Goal: Task Accomplishment & Management: Complete application form

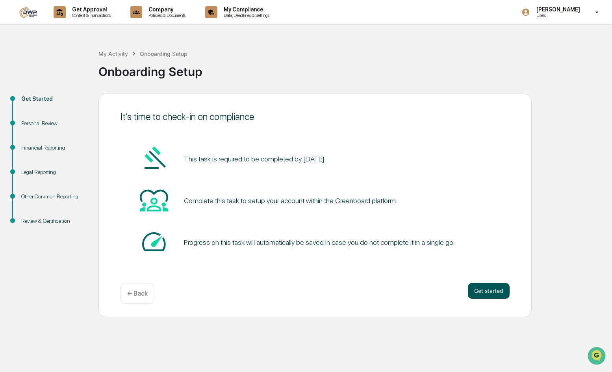
click at [493, 294] on button "Get started" at bounding box center [489, 291] width 42 height 16
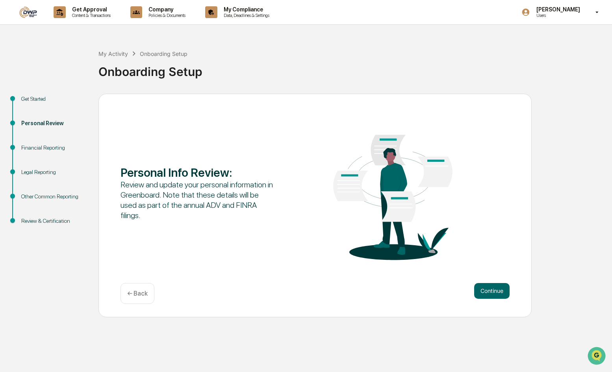
click at [493, 294] on button "Continue" at bounding box center [492, 291] width 35 height 16
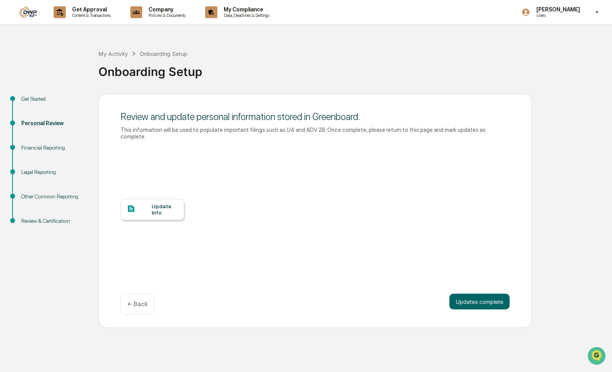
click at [168, 205] on div "Update Info" at bounding box center [165, 209] width 26 height 13
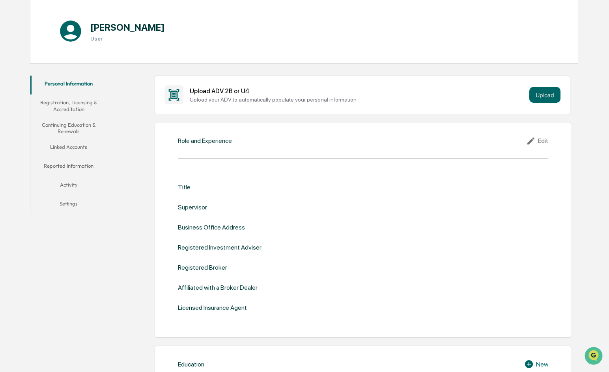
scroll to position [79, 0]
click at [543, 141] on div "Edit" at bounding box center [537, 140] width 22 height 9
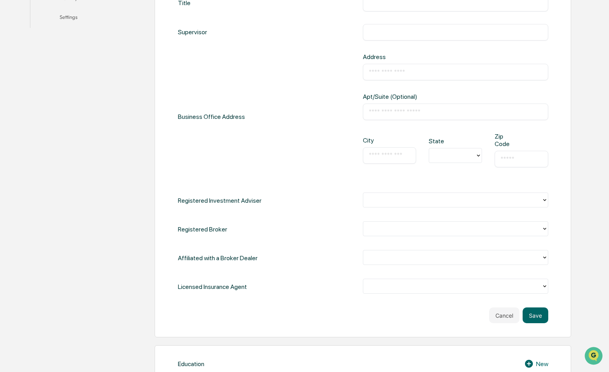
scroll to position [276, 0]
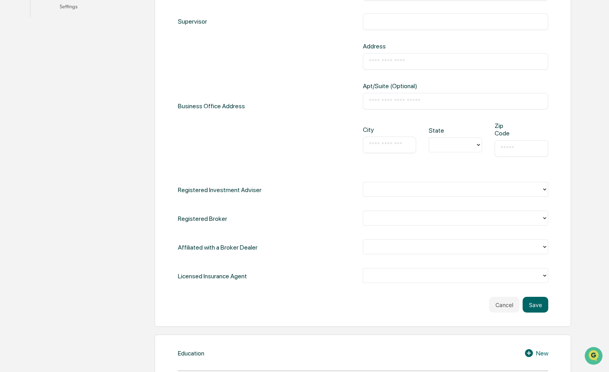
click at [422, 182] on div "Title ​ Supervisor ​ Business Office Address Address ​ Apt/Suite (Optional) ​ C…" at bounding box center [363, 134] width 370 height 301
click at [422, 188] on div at bounding box center [452, 189] width 170 height 9
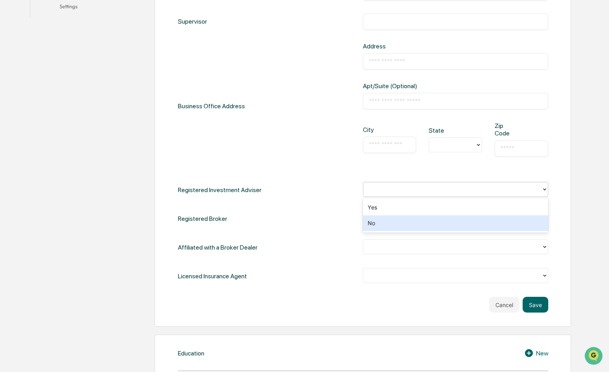
click at [399, 227] on div "No" at bounding box center [455, 224] width 185 height 16
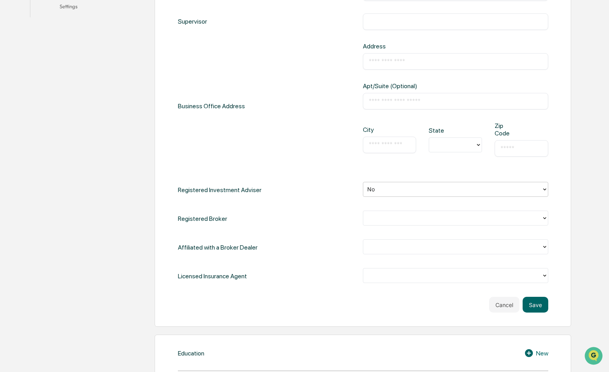
click at [400, 218] on div at bounding box center [452, 218] width 170 height 9
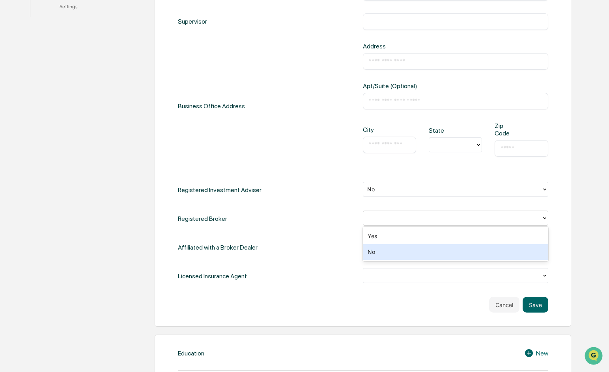
click at [392, 252] on div "No" at bounding box center [455, 252] width 185 height 16
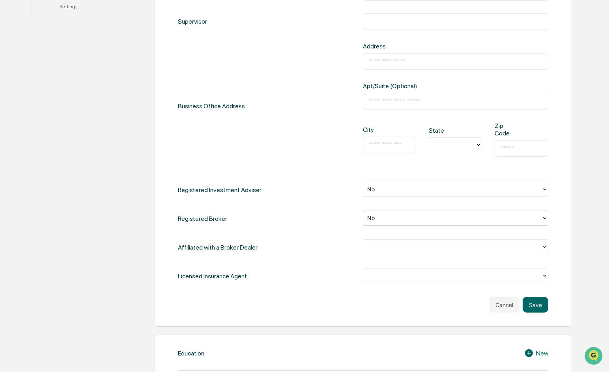
click at [391, 249] on div at bounding box center [452, 247] width 170 height 9
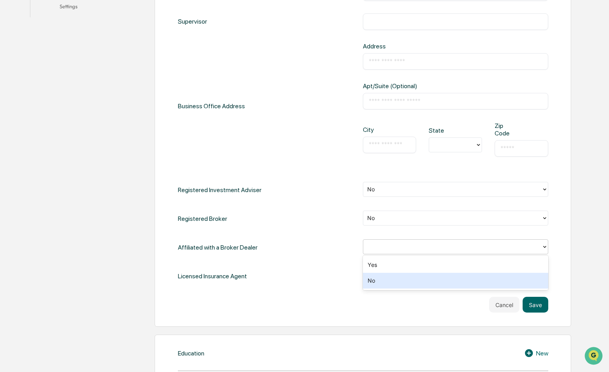
click at [389, 281] on div "No" at bounding box center [455, 281] width 185 height 16
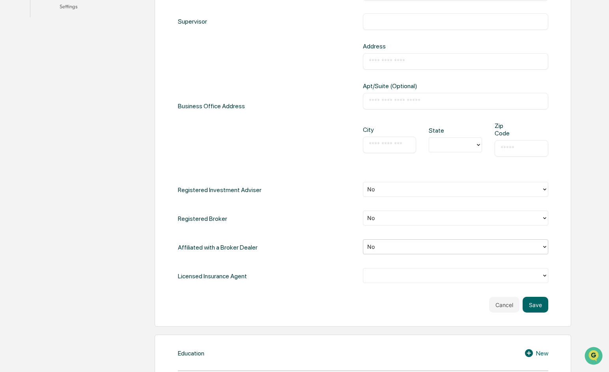
click at [385, 277] on div at bounding box center [452, 276] width 170 height 9
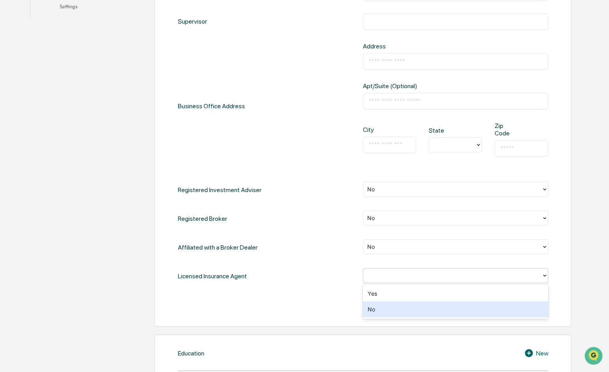
click at [385, 307] on div "No" at bounding box center [455, 310] width 185 height 16
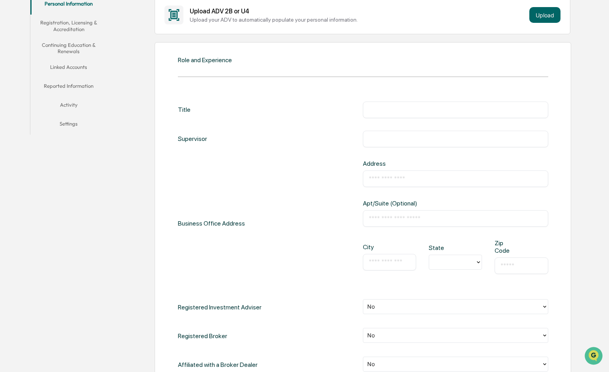
scroll to position [158, 0]
click at [395, 113] on input "text" at bounding box center [455, 111] width 173 height 8
type input "**********"
type input "********"
type input "**********"
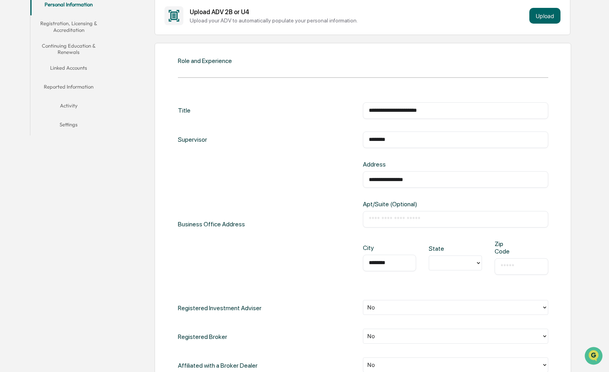
type input "********"
type input "*"
type input "*****"
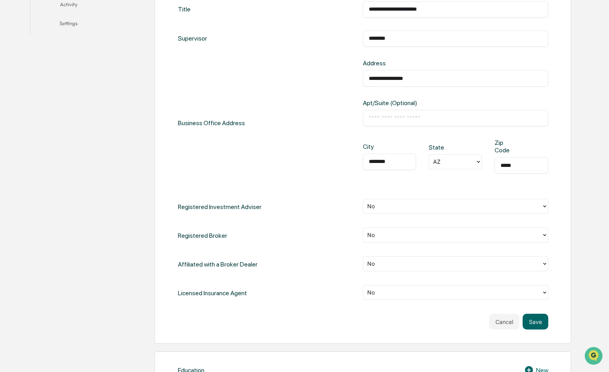
scroll to position [276, 0]
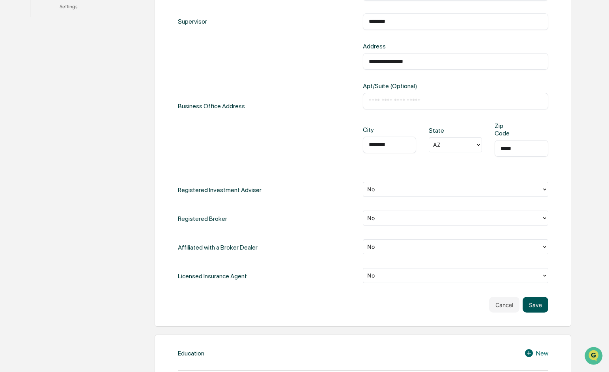
click at [542, 304] on button "Save" at bounding box center [535, 305] width 26 height 16
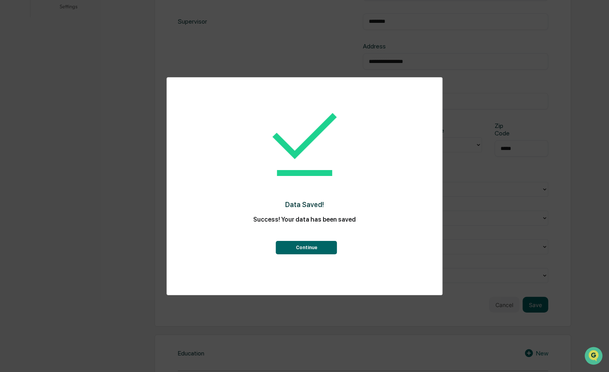
click at [315, 246] on button "Continue" at bounding box center [306, 247] width 61 height 13
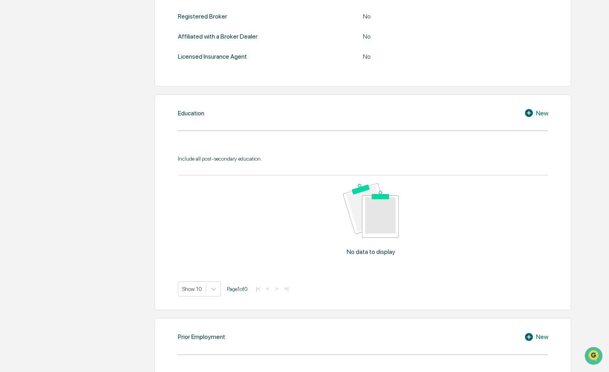
scroll to position [315, 0]
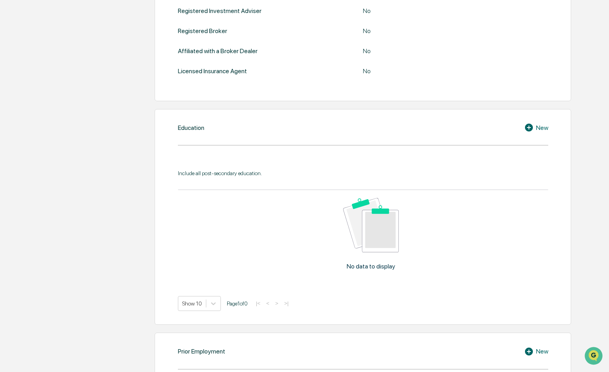
click at [543, 126] on div "New" at bounding box center [536, 127] width 24 height 9
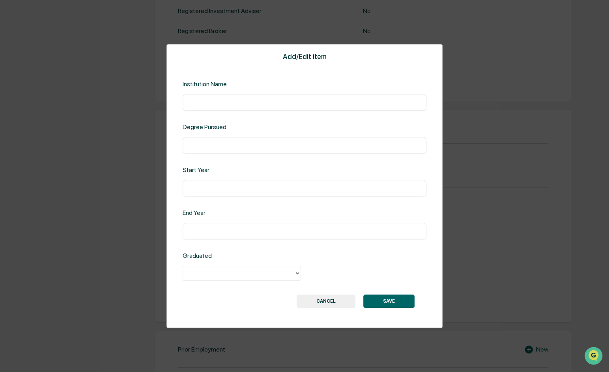
click at [232, 100] on input "text" at bounding box center [304, 103] width 232 height 8
type input "**********"
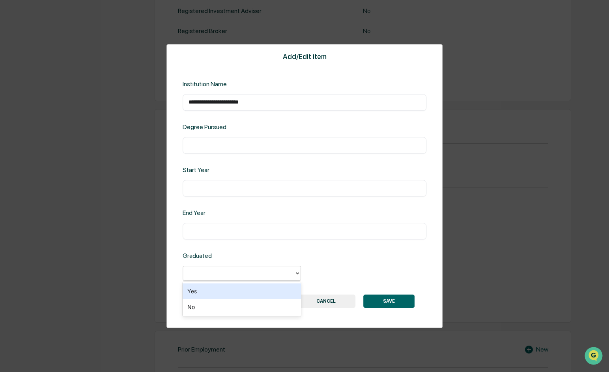
click at [273, 269] on div at bounding box center [238, 273] width 103 height 9
click at [266, 292] on div "Yes" at bounding box center [241, 292] width 118 height 16
click at [231, 143] on input "text" at bounding box center [304, 145] width 232 height 8
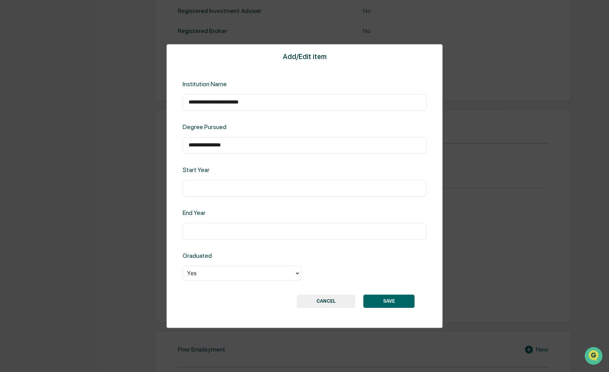
type input "**********"
type input "****"
drag, startPoint x: 211, startPoint y: 231, endPoint x: 187, endPoint y: 208, distance: 33.4
click at [161, 235] on div "**********" at bounding box center [304, 186] width 609 height 372
type input "****"
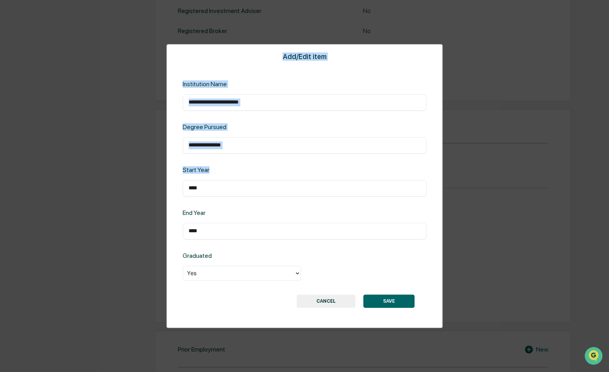
drag, startPoint x: 168, startPoint y: 188, endPoint x: 156, endPoint y: 190, distance: 12.3
click at [156, 190] on div "**********" at bounding box center [304, 186] width 609 height 372
drag, startPoint x: 156, startPoint y: 190, endPoint x: 216, endPoint y: 191, distance: 60.7
click at [216, 191] on input "****" at bounding box center [304, 188] width 232 height 8
click at [134, 197] on div "**********" at bounding box center [304, 186] width 609 height 372
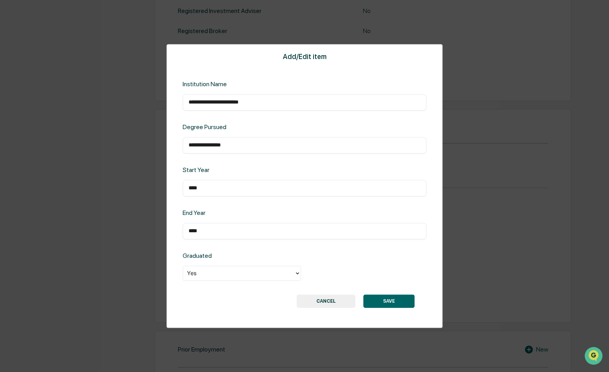
type input "****"
click at [405, 302] on button "SAVE" at bounding box center [388, 301] width 51 height 13
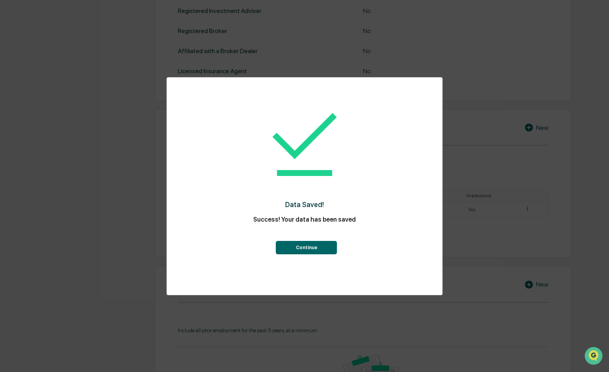
click at [332, 253] on button "Continue" at bounding box center [306, 247] width 61 height 13
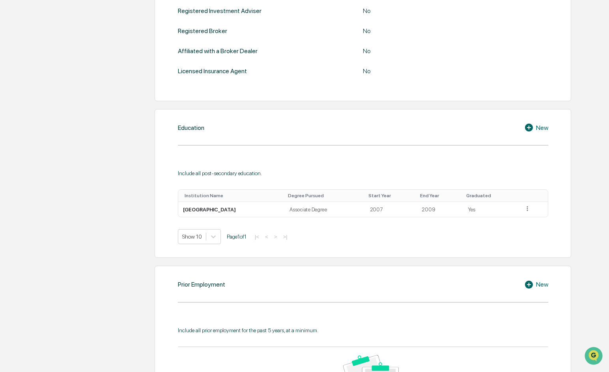
click at [536, 127] on div "New" at bounding box center [536, 127] width 24 height 9
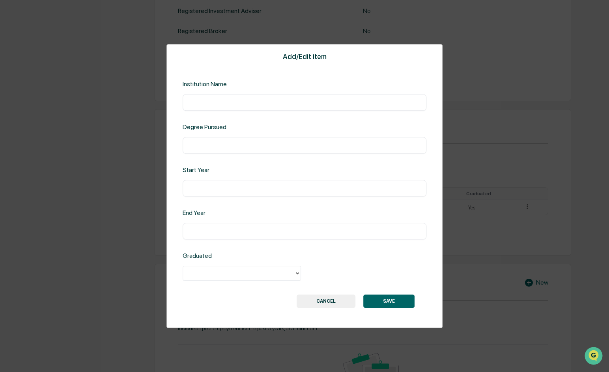
drag, startPoint x: 323, startPoint y: 101, endPoint x: 328, endPoint y: 99, distance: 5.6
click at [323, 101] on input "text" at bounding box center [304, 103] width 232 height 8
type input "*"
type input "**********"
type input "*"
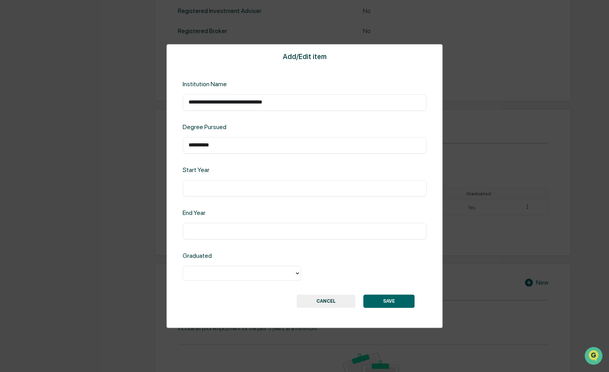
type input "**********"
type input "****"
click at [393, 305] on button "SAVE" at bounding box center [388, 301] width 51 height 13
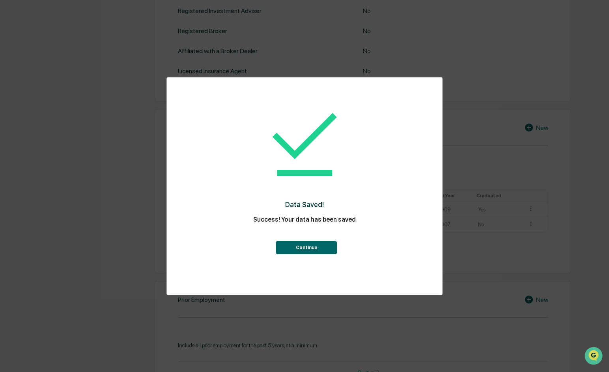
click at [304, 249] on button "Continue" at bounding box center [306, 247] width 61 height 13
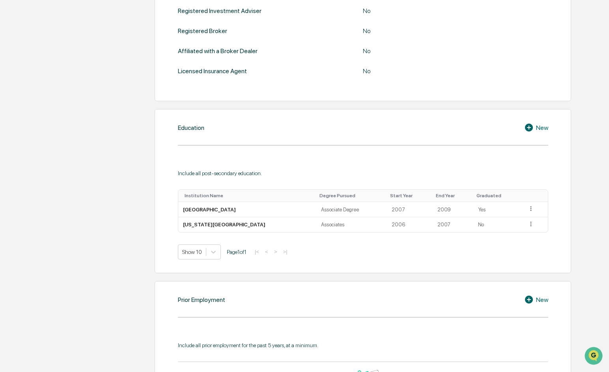
click at [372, 252] on div "Show 10 Page 1 of 1 |< < > >|" at bounding box center [363, 252] width 370 height 15
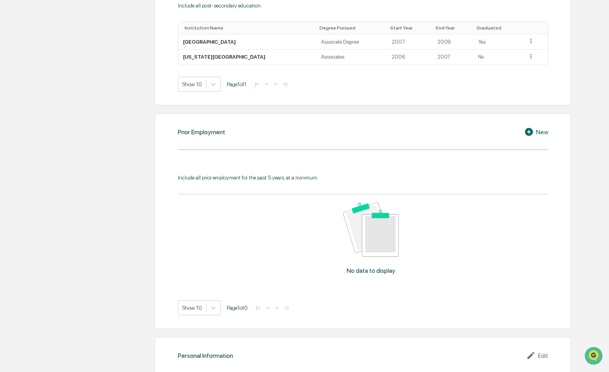
scroll to position [469, 0]
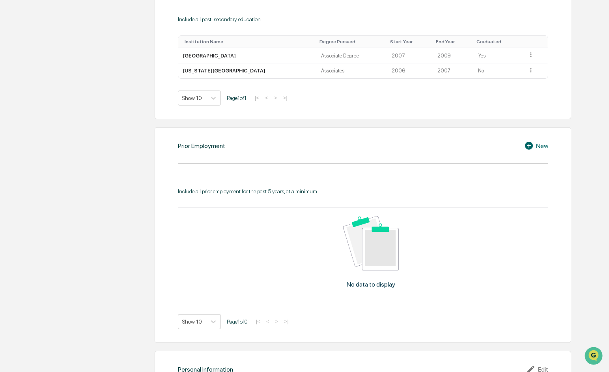
click at [295, 243] on div "No data to display" at bounding box center [371, 255] width 386 height 94
click at [540, 147] on div "New" at bounding box center [536, 145] width 24 height 9
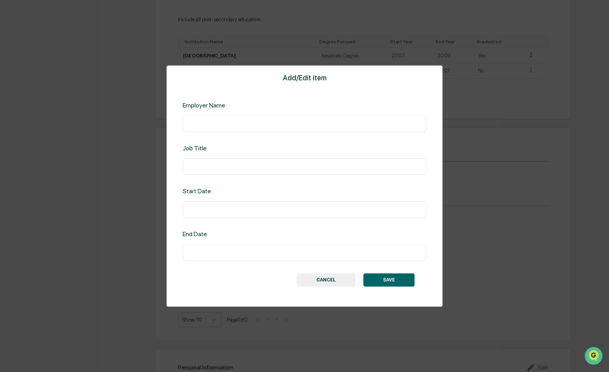
click at [267, 123] on input "text" at bounding box center [304, 124] width 232 height 8
type input "*"
type input "**********"
type input "****"
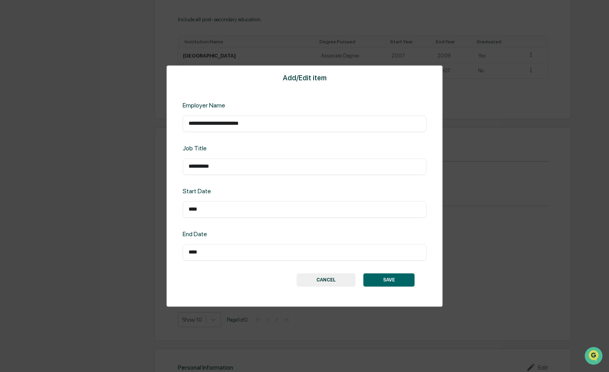
type input "****"
click at [190, 209] on input "****" at bounding box center [304, 210] width 232 height 8
type input "**********"
click at [189, 253] on input "****" at bounding box center [304, 253] width 232 height 8
type input "**********"
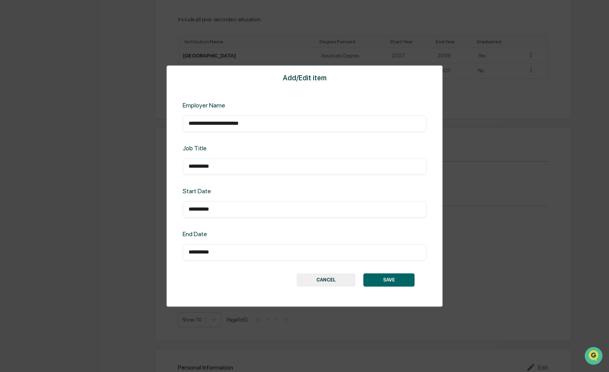
click at [382, 279] on button "SAVE" at bounding box center [388, 280] width 51 height 13
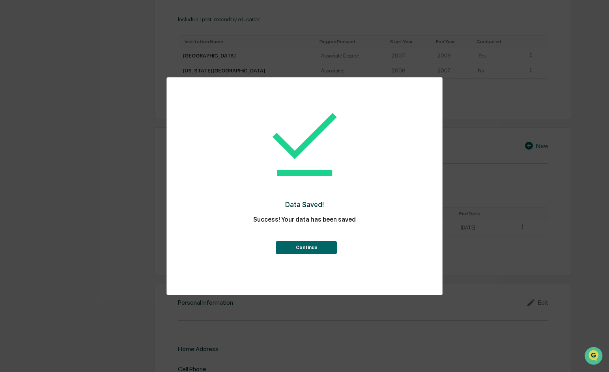
click at [297, 245] on button "Continue" at bounding box center [306, 247] width 61 height 13
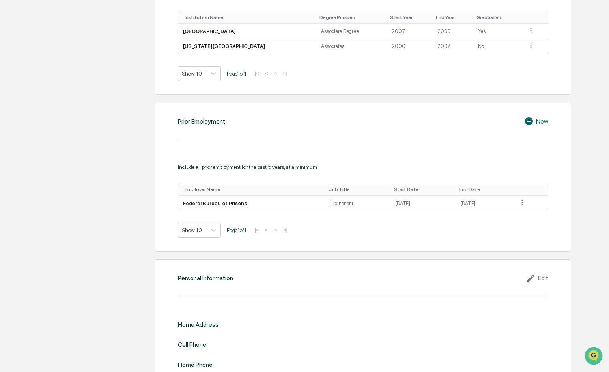
scroll to position [521, 0]
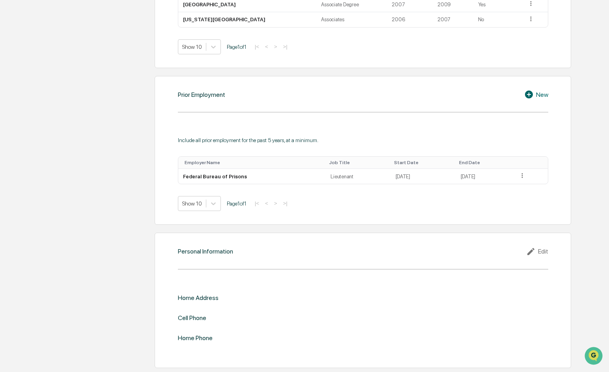
click at [545, 253] on div "Edit" at bounding box center [537, 251] width 22 height 9
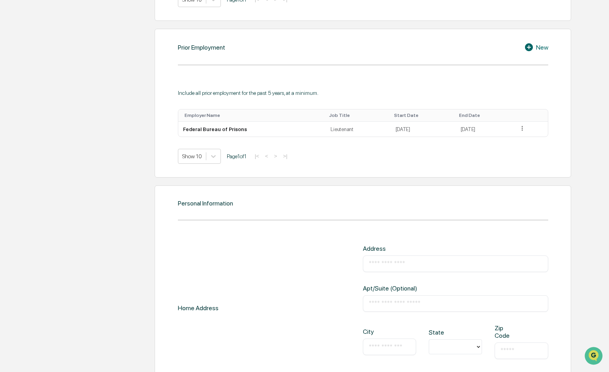
scroll to position [599, 0]
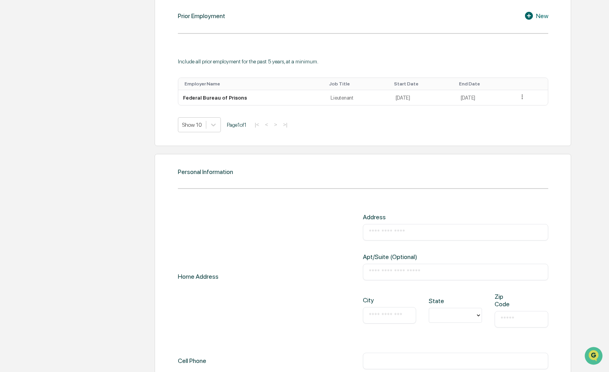
click at [415, 236] on div "​" at bounding box center [455, 232] width 185 height 17
click at [419, 231] on input "text" at bounding box center [455, 233] width 173 height 8
type input "**********"
type input "********"
type input "*****"
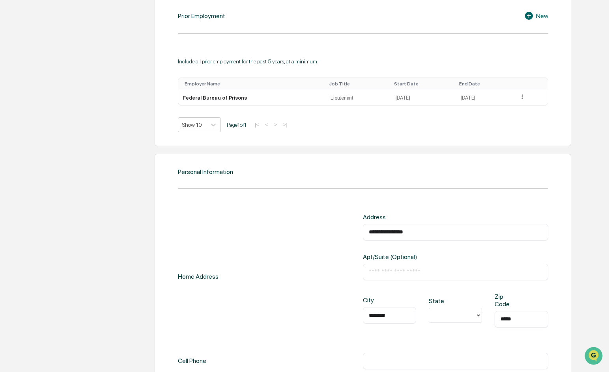
type input "**********"
type input "********"
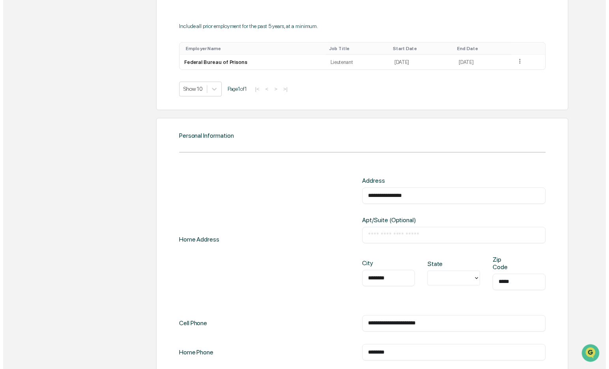
scroll to position [672, 0]
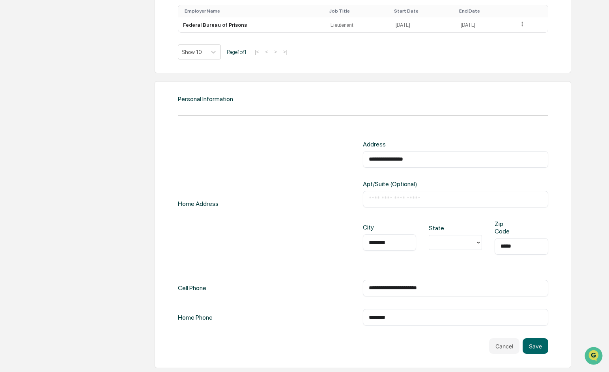
drag, startPoint x: 371, startPoint y: 293, endPoint x: 312, endPoint y: 294, distance: 59.1
click at [312, 294] on div "**********" at bounding box center [363, 288] width 370 height 17
type input "**********"
drag, startPoint x: 371, startPoint y: 317, endPoint x: 339, endPoint y: 318, distance: 32.7
click at [339, 318] on div "Home Phone ******** ​" at bounding box center [363, 317] width 370 height 17
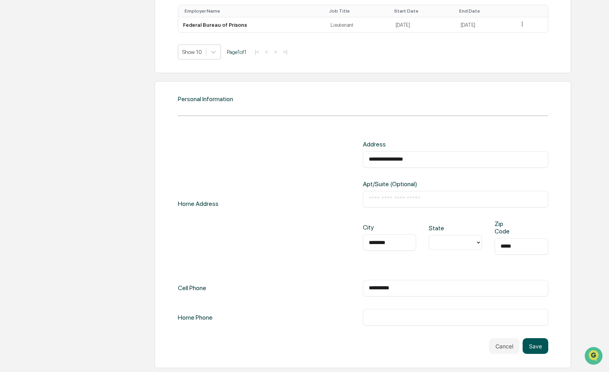
click at [538, 347] on button "Save" at bounding box center [535, 347] width 26 height 16
click at [459, 245] on div at bounding box center [452, 242] width 38 height 9
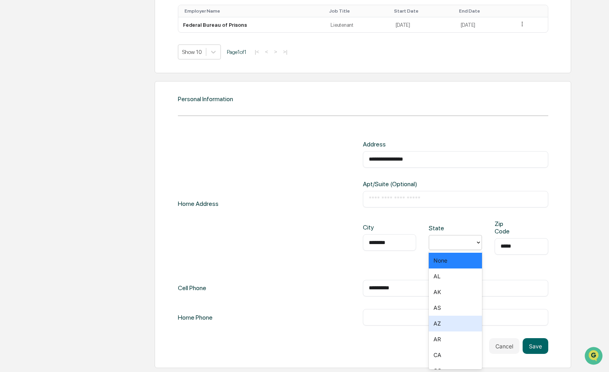
click at [443, 326] on div "AZ" at bounding box center [454, 324] width 53 height 16
click at [441, 311] on div "​" at bounding box center [455, 317] width 185 height 17
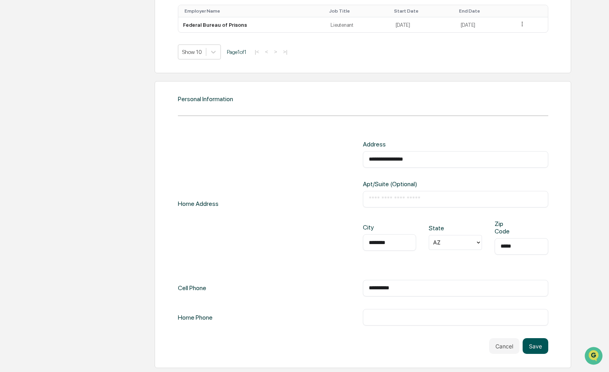
click at [533, 344] on button "Save" at bounding box center [535, 347] width 26 height 16
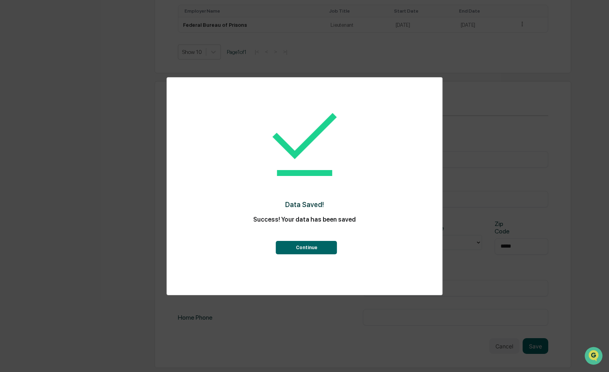
click at [302, 249] on button "Continue" at bounding box center [306, 247] width 61 height 13
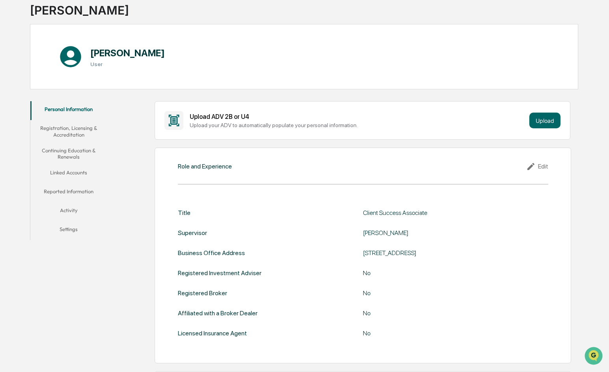
scroll to position [0, 0]
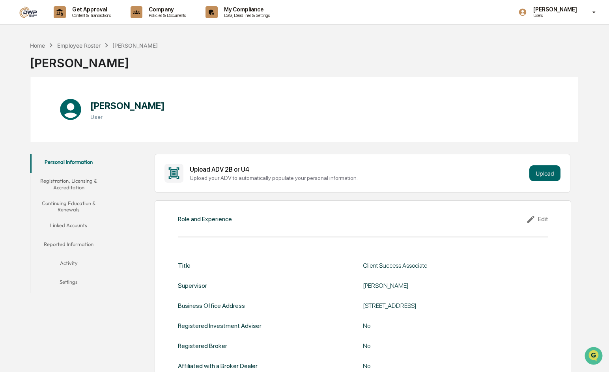
click at [68, 187] on button "Registration, Licensing & Accreditation" at bounding box center [68, 184] width 76 height 22
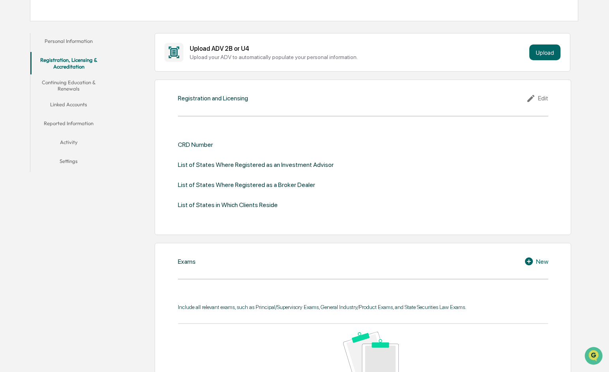
scroll to position [3, 0]
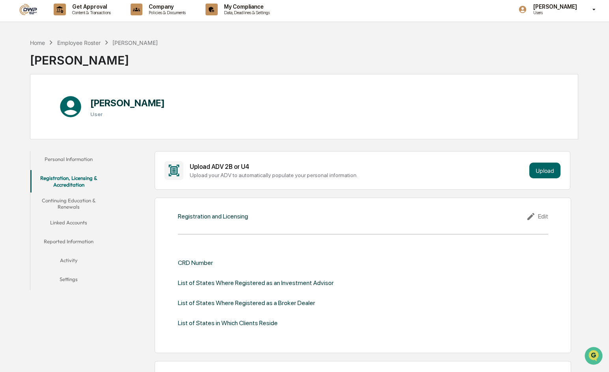
click at [68, 202] on button "Continuing Education & Renewals" at bounding box center [68, 204] width 76 height 22
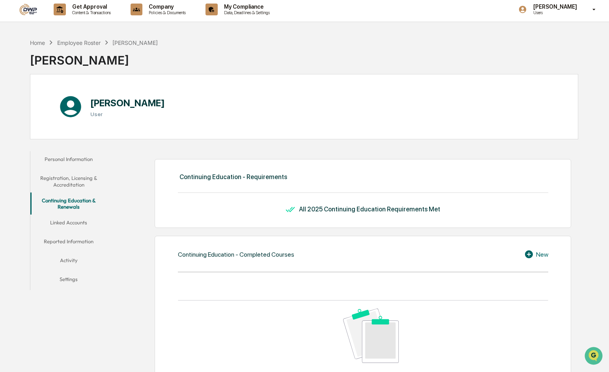
click at [60, 222] on button "Linked Accounts" at bounding box center [68, 224] width 76 height 19
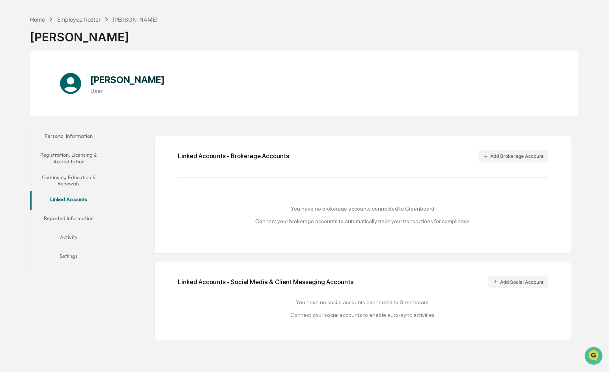
scroll to position [37, 0]
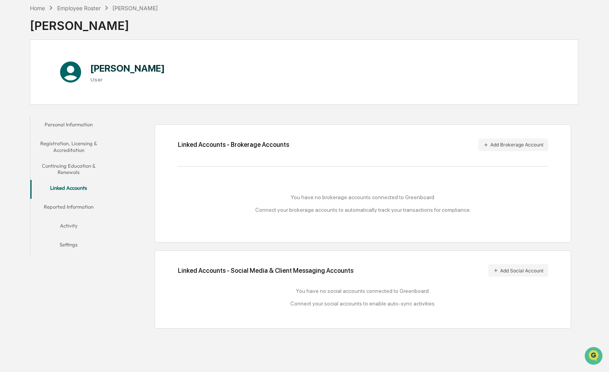
click at [66, 208] on button "Reported Information" at bounding box center [68, 208] width 76 height 19
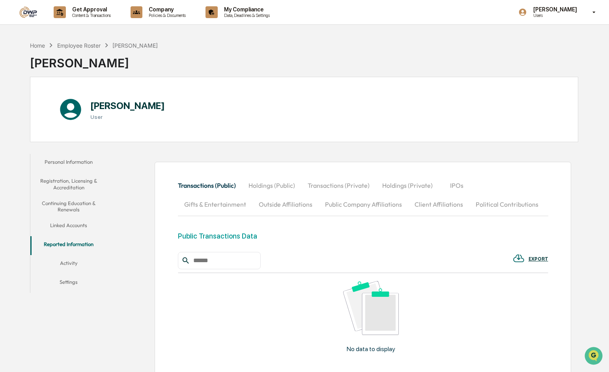
click at [75, 282] on button "Settings" at bounding box center [68, 283] width 76 height 19
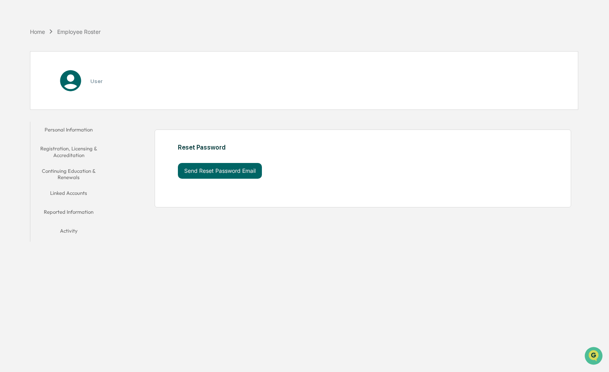
scroll to position [37, 0]
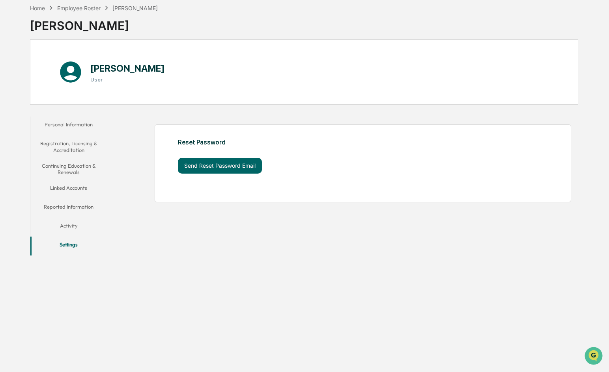
click at [63, 226] on button "Activity" at bounding box center [68, 227] width 76 height 19
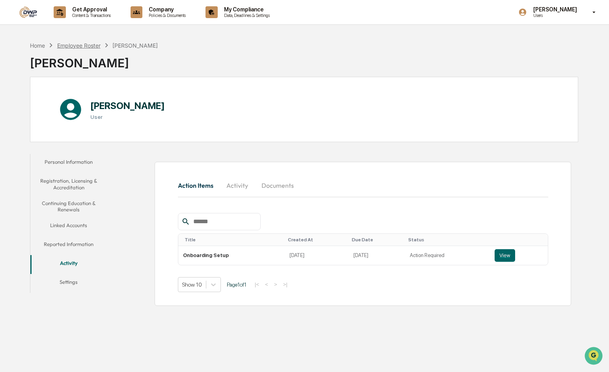
click at [69, 47] on div "Employee Roster" at bounding box center [78, 45] width 43 height 7
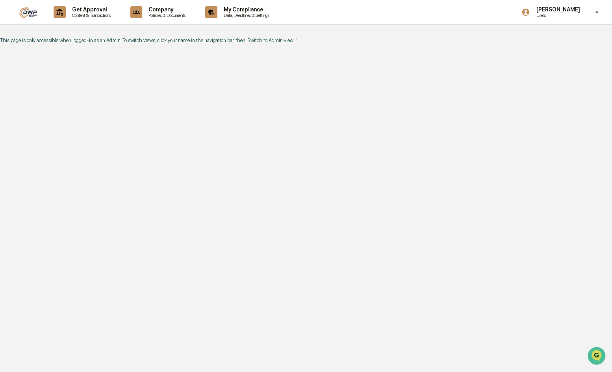
click at [553, 13] on p "Users" at bounding box center [557, 16] width 54 height 6
click at [554, 10] on div at bounding box center [306, 186] width 612 height 372
click at [27, 14] on img at bounding box center [28, 12] width 19 height 12
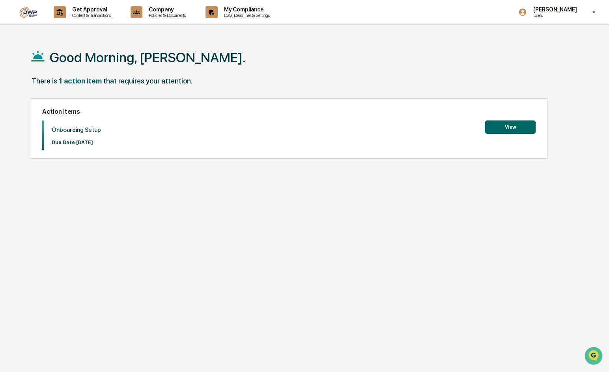
click at [501, 128] on button "View" at bounding box center [510, 127] width 50 height 13
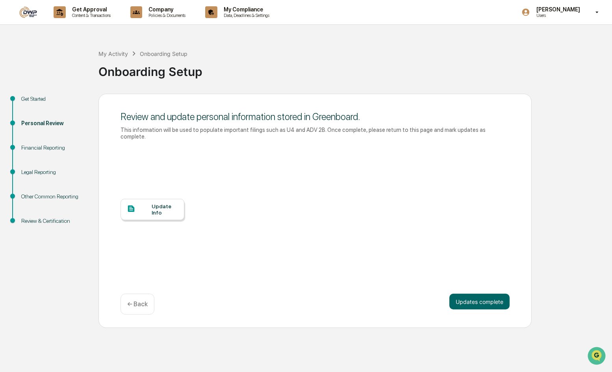
click at [56, 148] on div "Financial Reporting" at bounding box center [53, 148] width 65 height 8
click at [38, 151] on div "Financial Reporting" at bounding box center [53, 148] width 65 height 8
click at [162, 203] on div "Update Info" at bounding box center [165, 209] width 26 height 13
click at [486, 296] on button "Updates complete" at bounding box center [480, 302] width 60 height 16
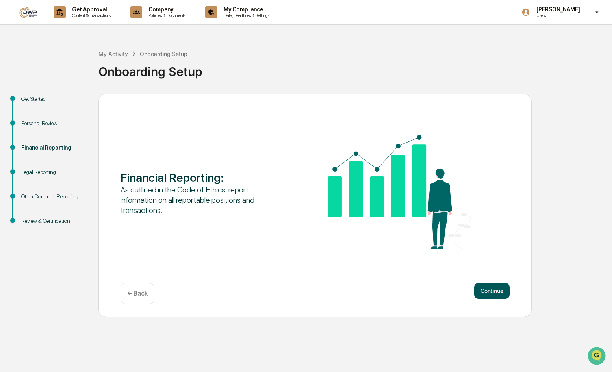
click at [490, 293] on button "Continue" at bounding box center [492, 291] width 35 height 16
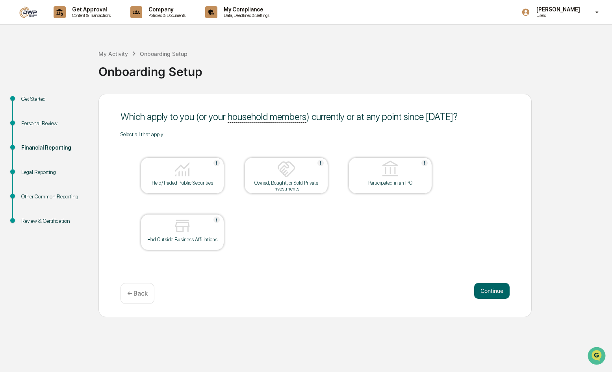
click at [216, 183] on div "Held/Traded Public Securities" at bounding box center [182, 183] width 71 height 6
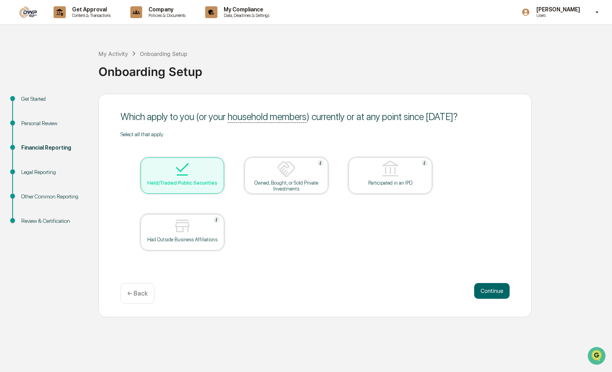
click at [311, 175] on div at bounding box center [286, 170] width 79 height 20
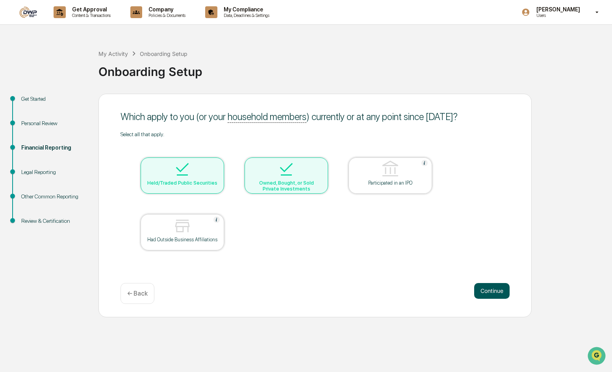
click at [490, 288] on button "Continue" at bounding box center [492, 291] width 35 height 16
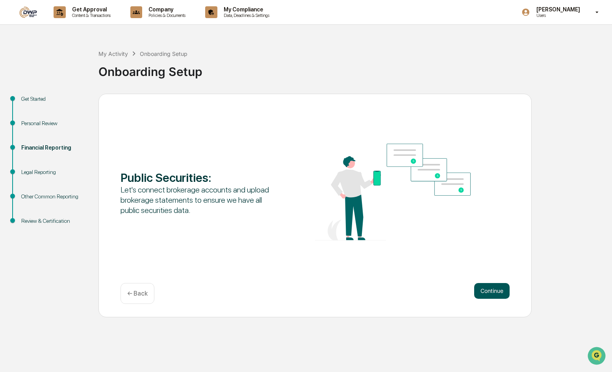
click at [489, 289] on button "Continue" at bounding box center [492, 291] width 35 height 16
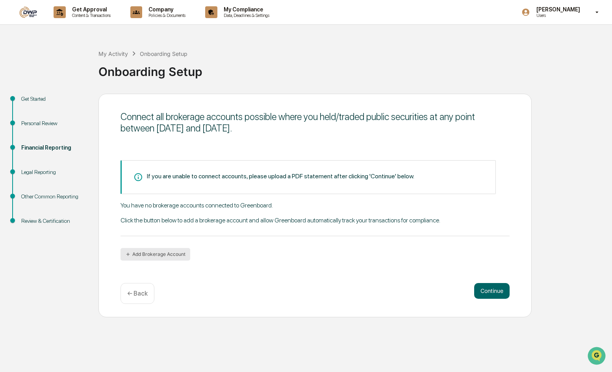
click at [160, 255] on button "Add Brokerage Account" at bounding box center [156, 254] width 70 height 13
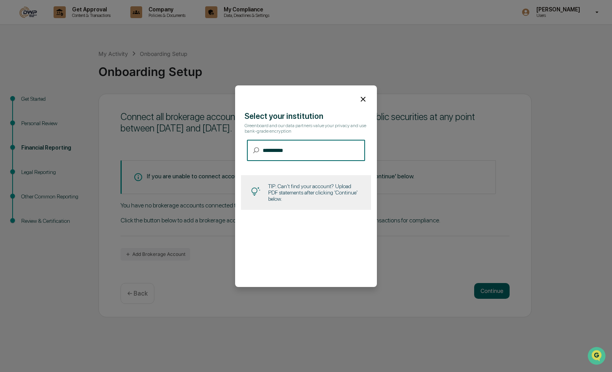
type input "**********"
click at [359, 101] on icon at bounding box center [363, 99] width 9 height 9
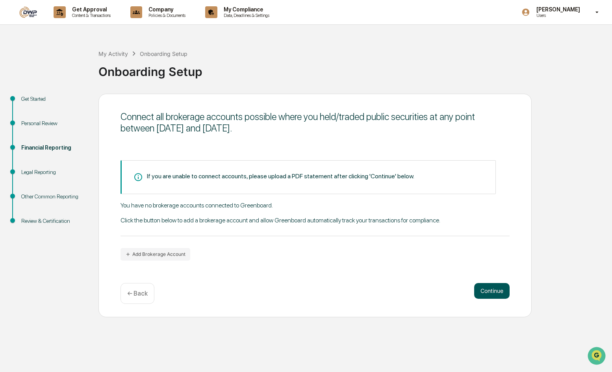
click at [491, 288] on button "Continue" at bounding box center [492, 291] width 35 height 16
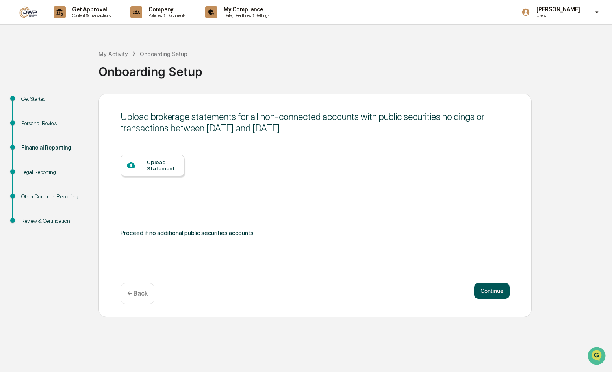
click at [491, 288] on button "Continue" at bounding box center [492, 291] width 35 height 16
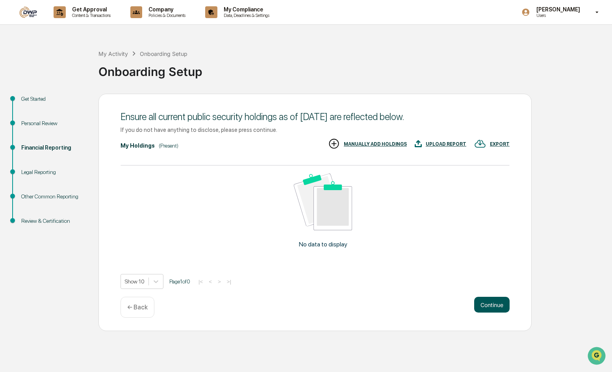
click at [501, 305] on button "Continue" at bounding box center [492, 305] width 35 height 16
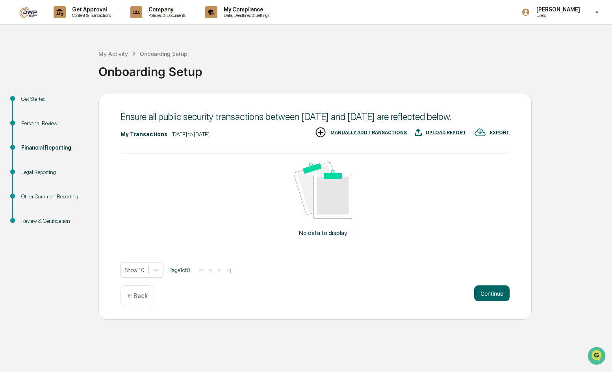
click at [140, 300] on p "← Back" at bounding box center [137, 295] width 20 height 7
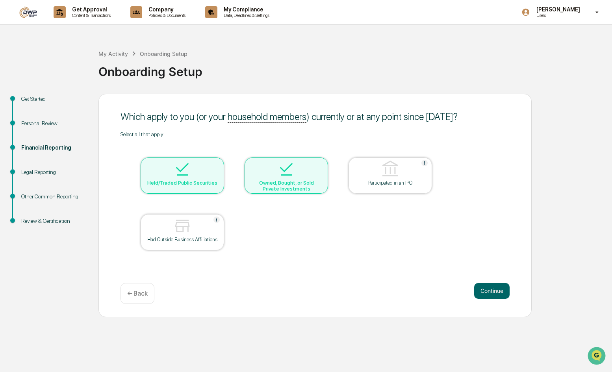
click at [140, 308] on div "Which apply to you (or your household members ) currently or at any point since…" at bounding box center [316, 206] width 434 height 224
click at [488, 291] on button "Continue" at bounding box center [492, 291] width 35 height 16
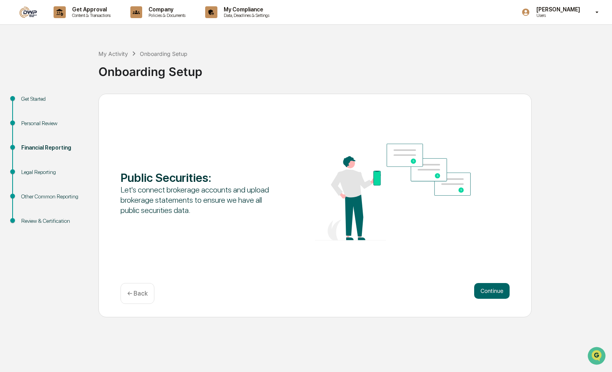
click at [488, 291] on button "Continue" at bounding box center [492, 291] width 35 height 16
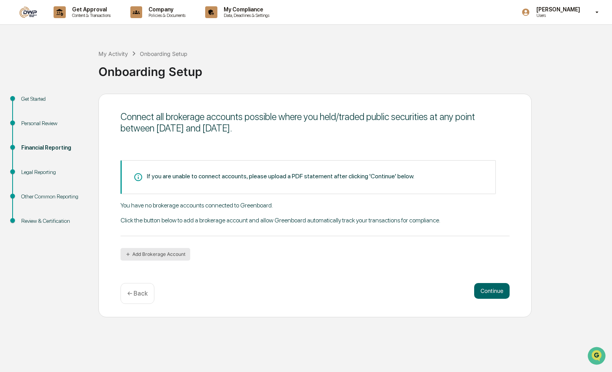
click at [153, 256] on button "Add Brokerage Account" at bounding box center [156, 254] width 70 height 13
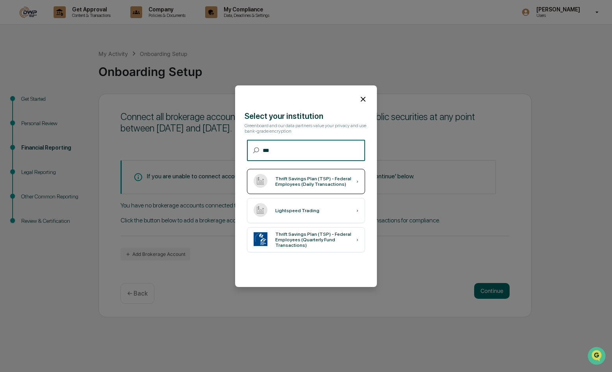
type input "***"
click at [314, 186] on div "Thrift Savings Plan (TSP) - Federal Employees (Daily Transactions)" at bounding box center [315, 181] width 81 height 11
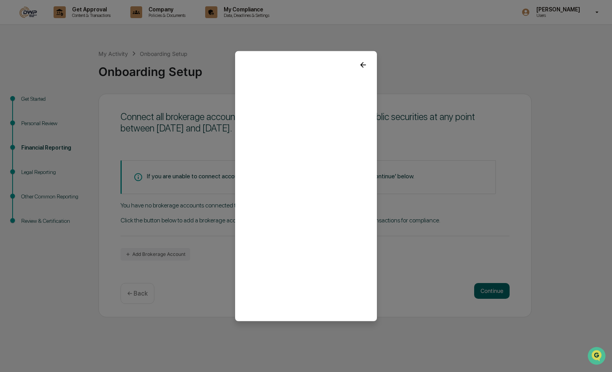
click at [360, 62] on icon at bounding box center [363, 64] width 9 height 9
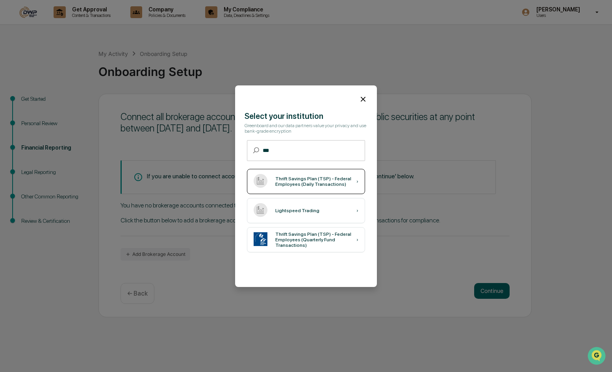
click at [346, 182] on div "Thrift Savings Plan (TSP) - Federal Employees (Daily Transactions)" at bounding box center [315, 181] width 81 height 11
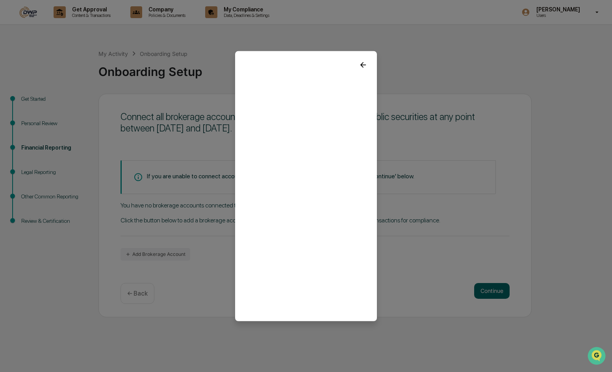
click at [361, 63] on icon at bounding box center [364, 65] width 6 height 6
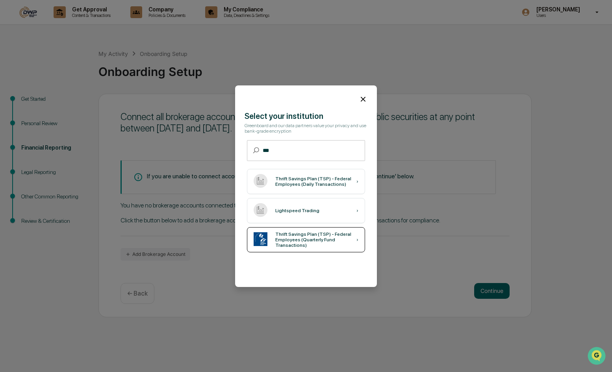
click at [331, 244] on div "Thrift Savings Plan (TSP) - Federal Employees (Quarterly Fund Transactions)" at bounding box center [315, 240] width 81 height 17
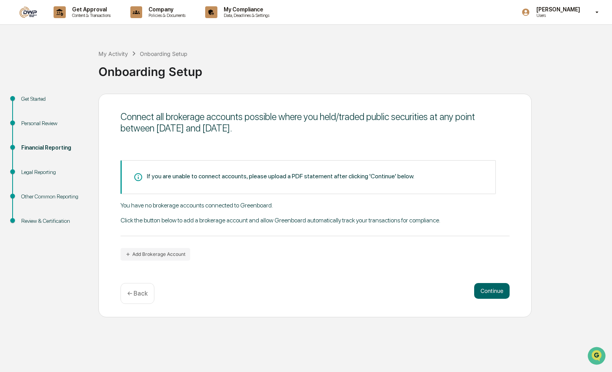
click at [320, 278] on div "Connect all brokerage accounts possible where you held/traded public securities…" at bounding box center [316, 206] width 434 height 224
click at [157, 252] on button "Add Brokerage Account" at bounding box center [156, 254] width 70 height 13
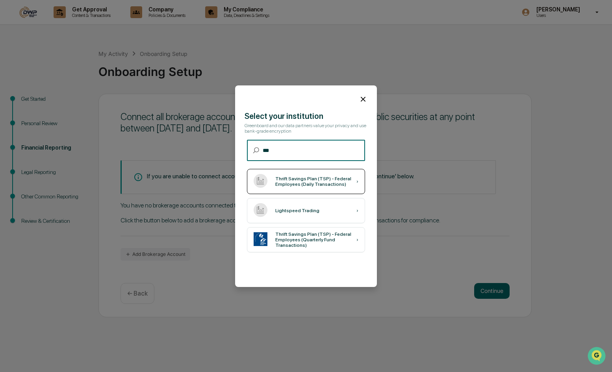
type input "***"
click at [339, 181] on div "Thrift Savings Plan (TSP) - Federal Employees (Daily Transactions)" at bounding box center [315, 181] width 81 height 11
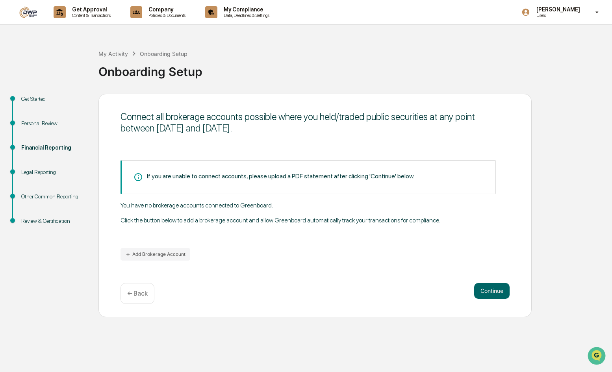
click at [339, 274] on div "Connect all brokerage accounts possible where you held/traded public securities…" at bounding box center [316, 206] width 434 height 224
click at [488, 292] on button "Continue" at bounding box center [492, 291] width 35 height 16
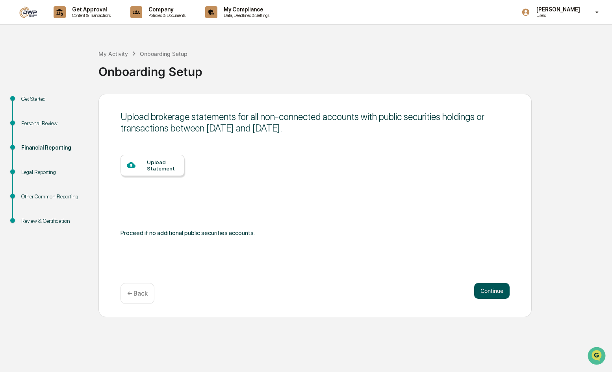
click at [485, 292] on button "Continue" at bounding box center [492, 291] width 35 height 16
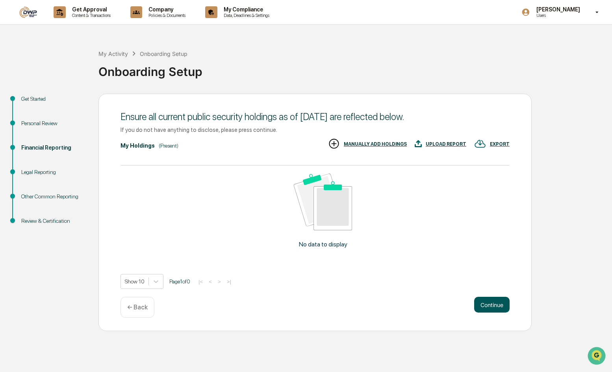
click at [485, 303] on button "Continue" at bounding box center [492, 305] width 35 height 16
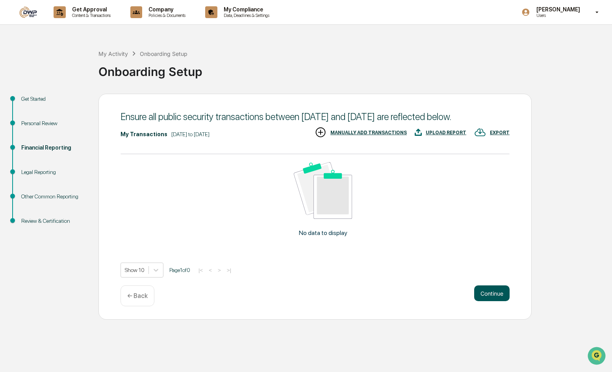
click at [485, 302] on button "Continue" at bounding box center [492, 294] width 35 height 16
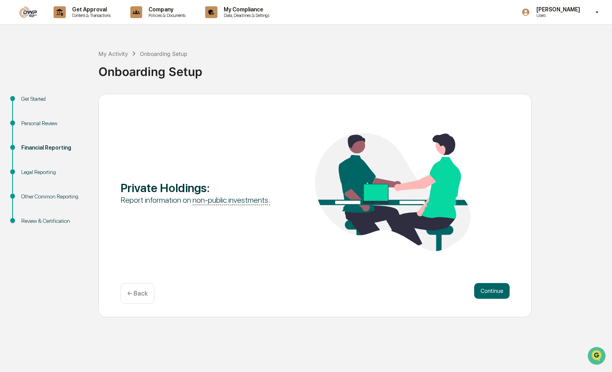
click at [485, 305] on div "Private Holdings : Report information on non-public investments. Continue ← Back" at bounding box center [316, 206] width 434 height 224
click at [486, 289] on button "Continue" at bounding box center [492, 291] width 35 height 16
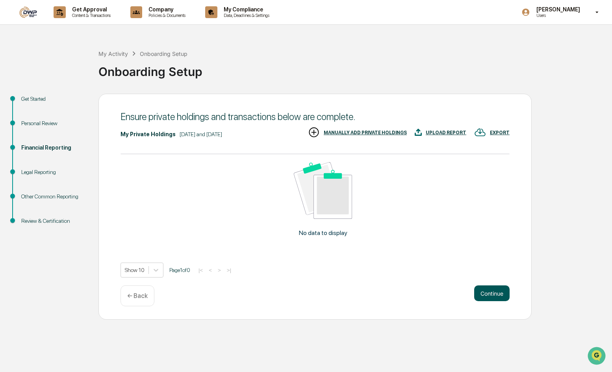
click at [486, 289] on button "Continue" at bounding box center [492, 294] width 35 height 16
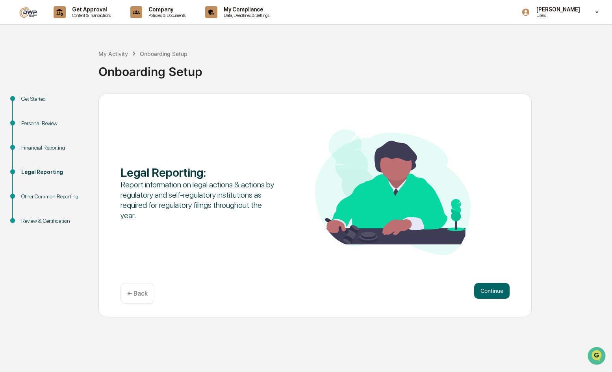
click at [56, 145] on div "Financial Reporting" at bounding box center [53, 148] width 65 height 8
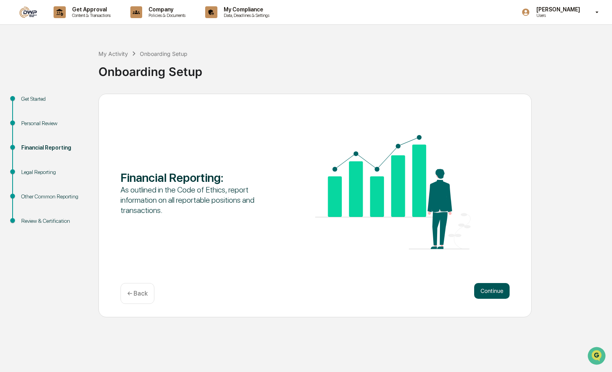
click at [506, 290] on button "Continue" at bounding box center [492, 291] width 35 height 16
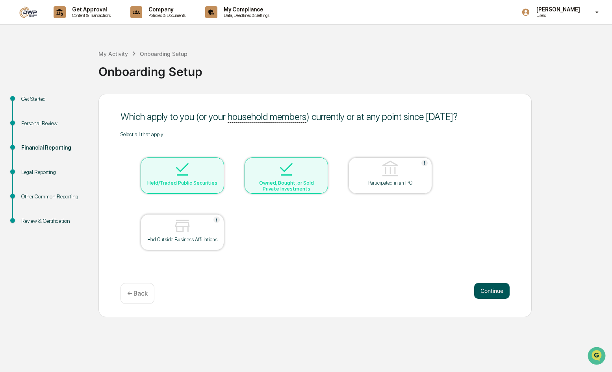
click at [487, 295] on button "Continue" at bounding box center [492, 291] width 35 height 16
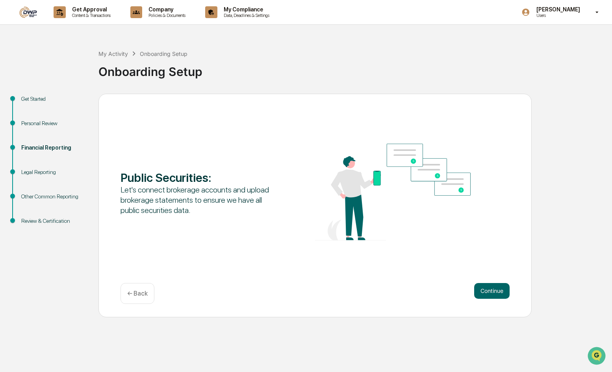
click at [132, 290] on p "← Back" at bounding box center [137, 293] width 20 height 7
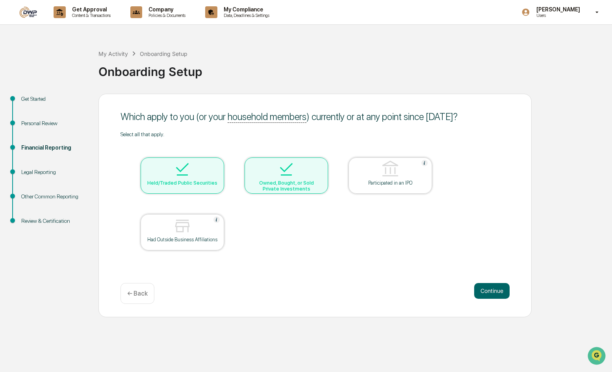
click at [284, 219] on table "Held/Traded Public Securities Owned, Bought, or Sold Private Investments Partic…" at bounding box center [287, 204] width 332 height 133
click at [484, 288] on button "Continue" at bounding box center [492, 291] width 35 height 16
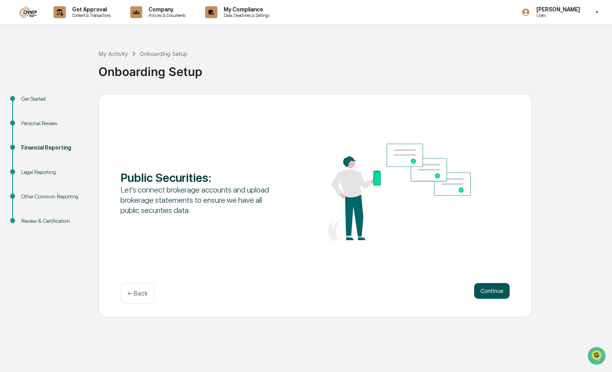
click at [484, 289] on button "Continue" at bounding box center [492, 291] width 35 height 16
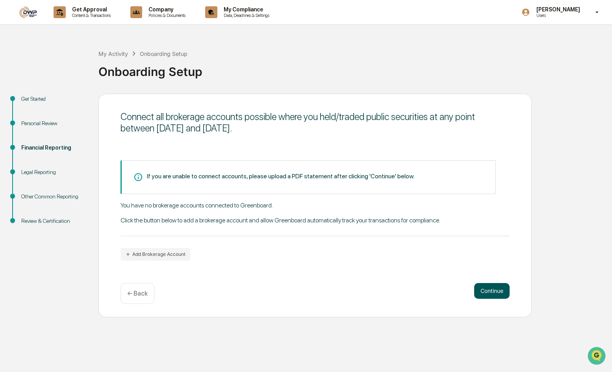
click at [484, 289] on button "Continue" at bounding box center [492, 291] width 35 height 16
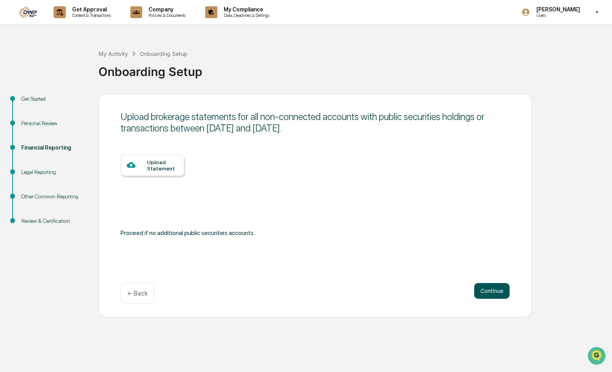
click at [484, 289] on button "Continue" at bounding box center [492, 291] width 35 height 16
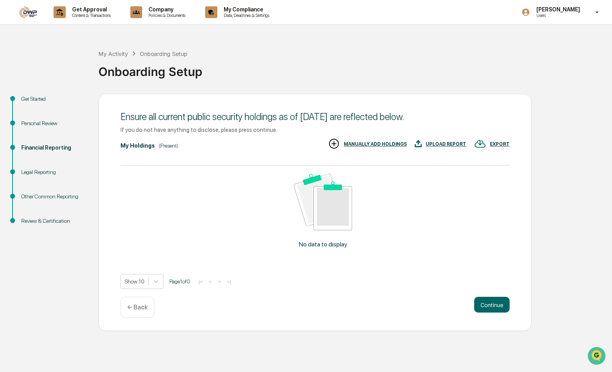
click at [393, 141] on div "MANUALLY ADD HOLDINGS" at bounding box center [375, 144] width 63 height 6
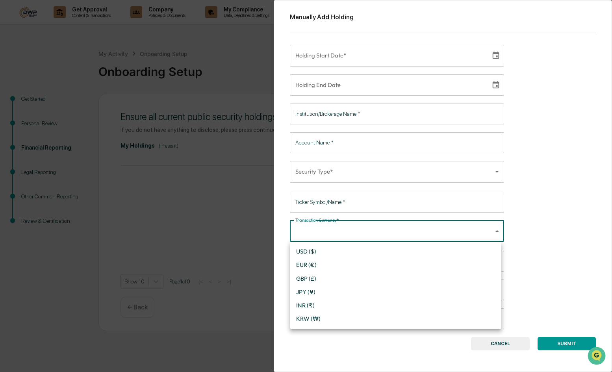
click at [412, 232] on body "Get Approval Content & Transactions Company Policies & Documents My Compliance …" at bounding box center [306, 186] width 612 height 372
click at [412, 232] on div at bounding box center [306, 186] width 612 height 372
click at [507, 345] on button "CANCEL" at bounding box center [500, 343] width 59 height 13
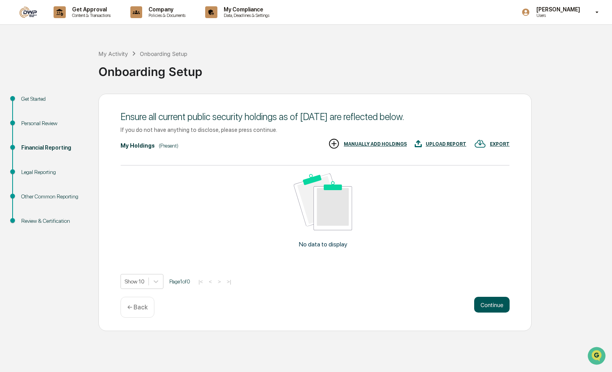
click at [496, 304] on button "Continue" at bounding box center [492, 305] width 35 height 16
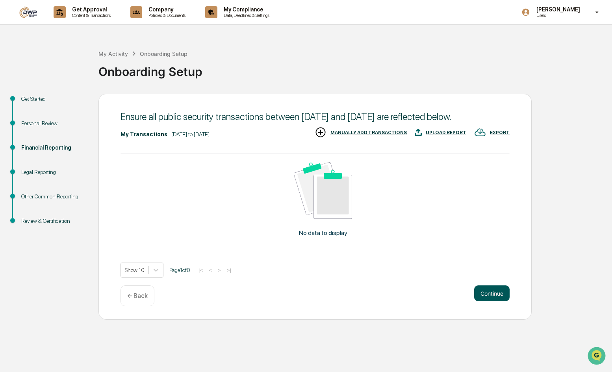
click at [485, 302] on button "Continue" at bounding box center [492, 294] width 35 height 16
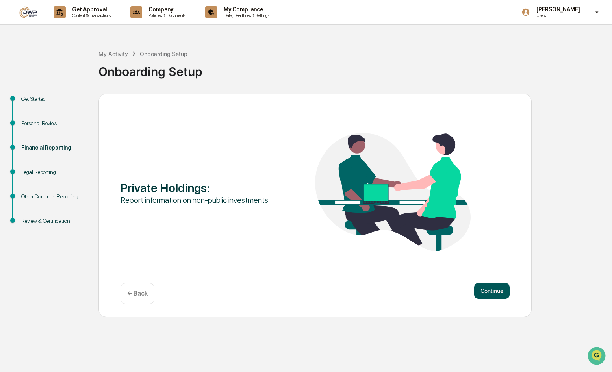
click at [480, 290] on button "Continue" at bounding box center [492, 291] width 35 height 16
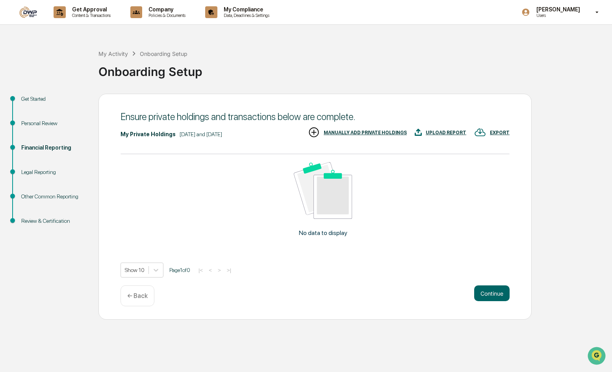
click at [359, 134] on div "MANUALLY ADD PRIVATE HOLDINGS" at bounding box center [365, 133] width 83 height 6
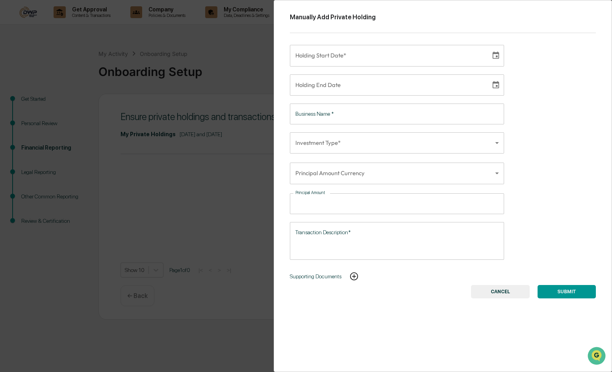
click at [412, 146] on body "Get Approval Content & Transactions Company Policies & Documents My Compliance …" at bounding box center [306, 186] width 612 height 372
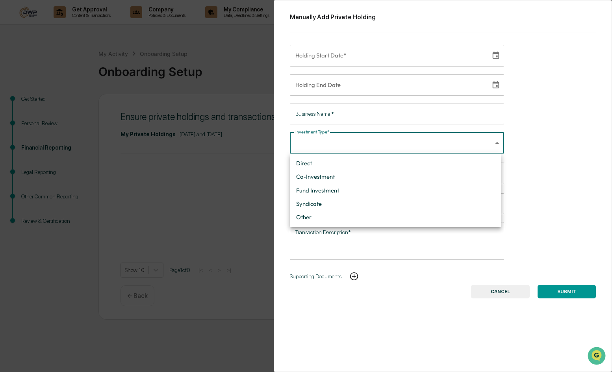
click at [404, 145] on div at bounding box center [306, 186] width 612 height 372
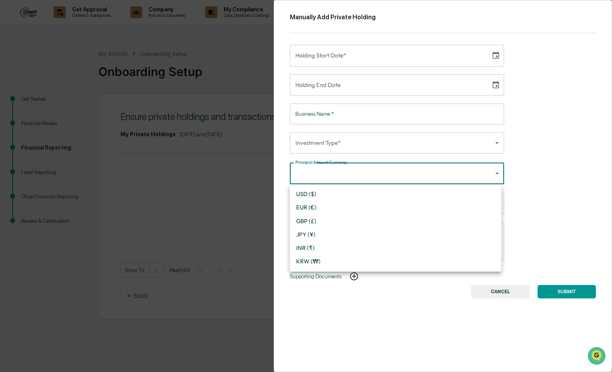
click at [432, 171] on body "Get Approval Content & Transactions Company Policies & Documents My Compliance …" at bounding box center [306, 186] width 612 height 372
click at [432, 171] on div at bounding box center [306, 186] width 612 height 372
click at [492, 294] on button "CANCEL" at bounding box center [500, 291] width 59 height 13
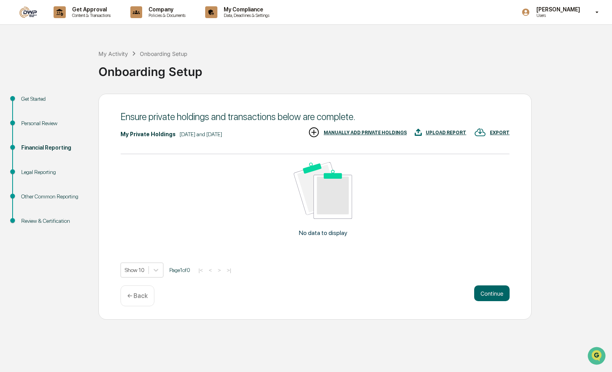
click at [134, 302] on div "← Back" at bounding box center [138, 296] width 34 height 21
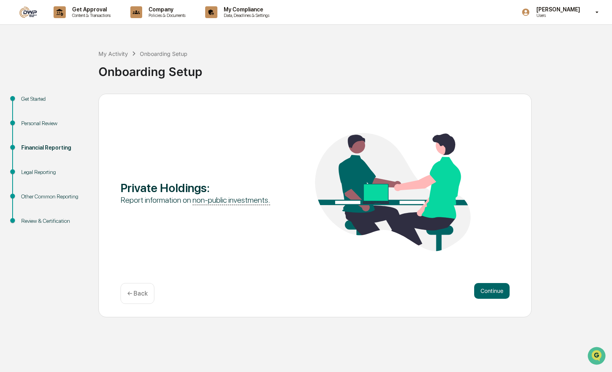
click at [242, 137] on div "Private Holdings : Report information on non-public investments." at bounding box center [315, 193] width 389 height 120
click at [137, 291] on p "← Back" at bounding box center [137, 293] width 20 height 7
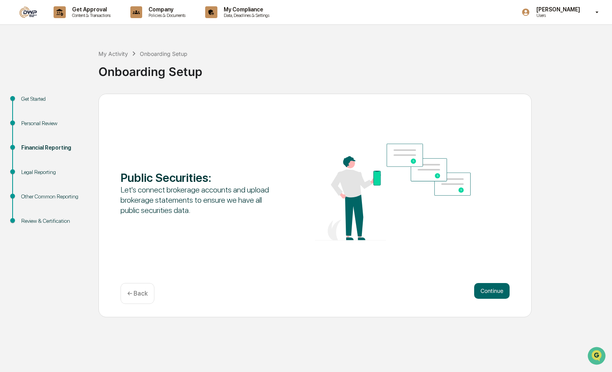
click at [137, 293] on p "← Back" at bounding box center [137, 293] width 20 height 7
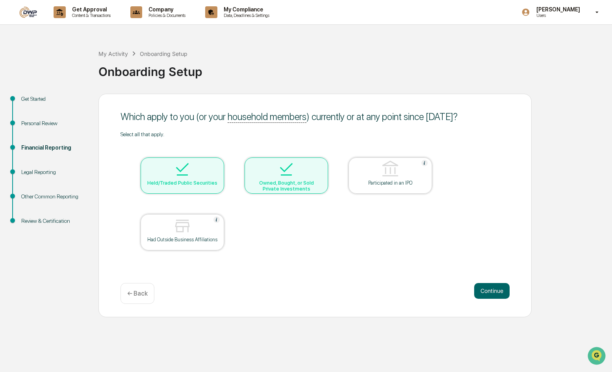
click at [137, 293] on p "← Back" at bounding box center [137, 293] width 20 height 7
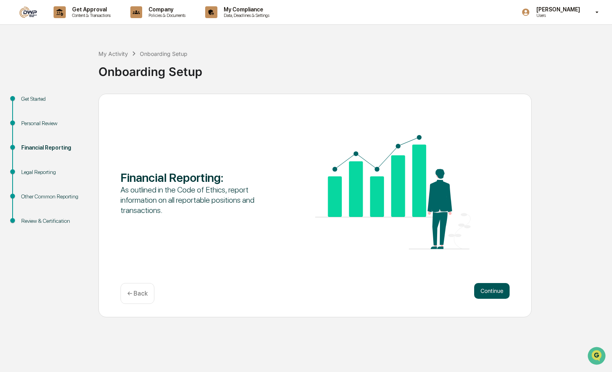
click at [495, 289] on button "Continue" at bounding box center [492, 291] width 35 height 16
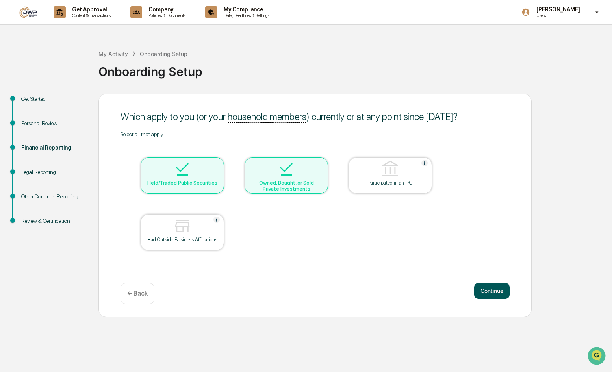
click at [491, 289] on button "Continue" at bounding box center [492, 291] width 35 height 16
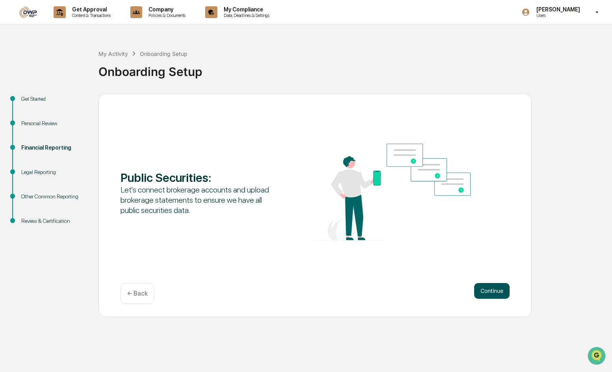
click at [488, 293] on button "Continue" at bounding box center [492, 291] width 35 height 16
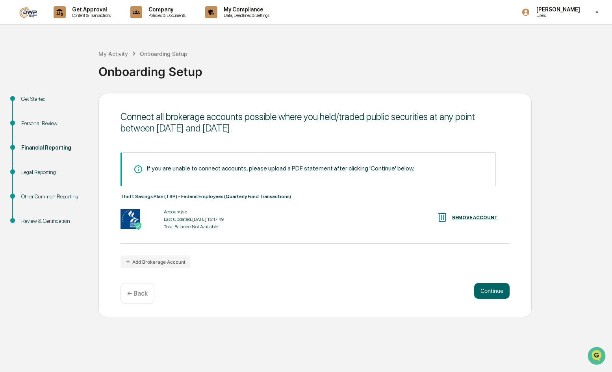
click at [253, 220] on div "Account(s): Last Updated: [DATE] 15:17:49 Total Balance: Not Available REMOVE A…" at bounding box center [315, 219] width 389 height 24
click at [489, 289] on button "Continue" at bounding box center [492, 291] width 35 height 16
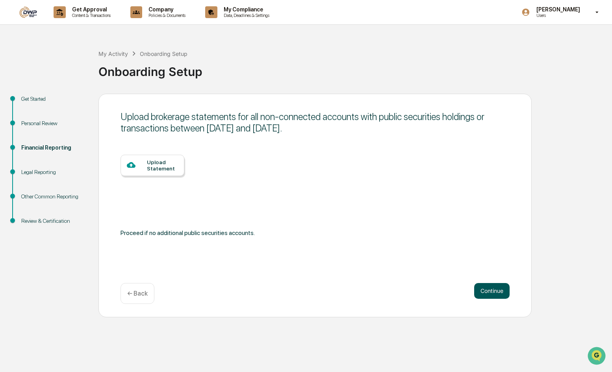
click at [488, 289] on button "Continue" at bounding box center [492, 291] width 35 height 16
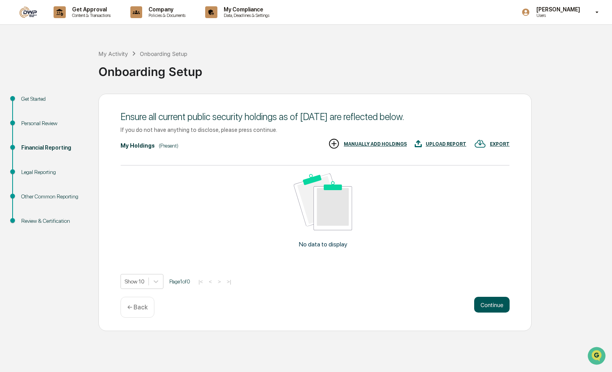
click at [487, 302] on button "Continue" at bounding box center [492, 305] width 35 height 16
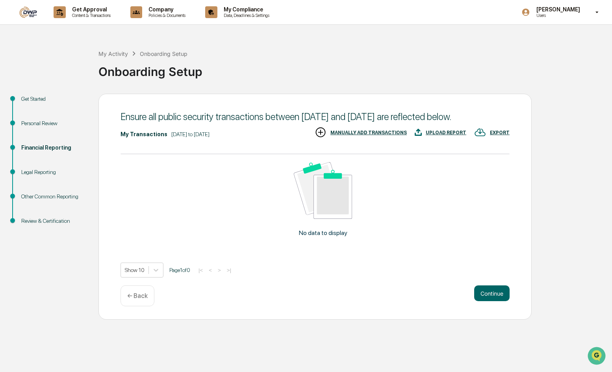
click at [487, 302] on button "Continue" at bounding box center [492, 294] width 35 height 16
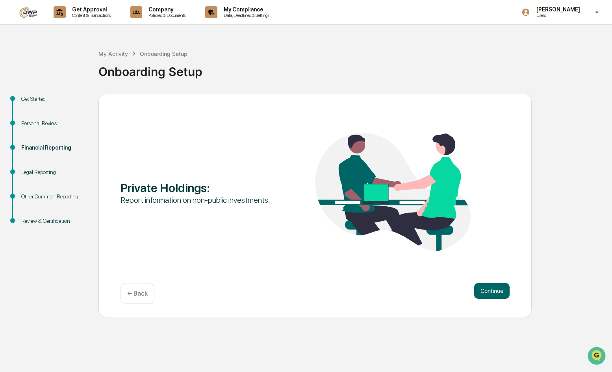
click at [487, 302] on div "Continue ← Back" at bounding box center [315, 293] width 389 height 21
click at [488, 297] on button "Continue" at bounding box center [492, 291] width 35 height 16
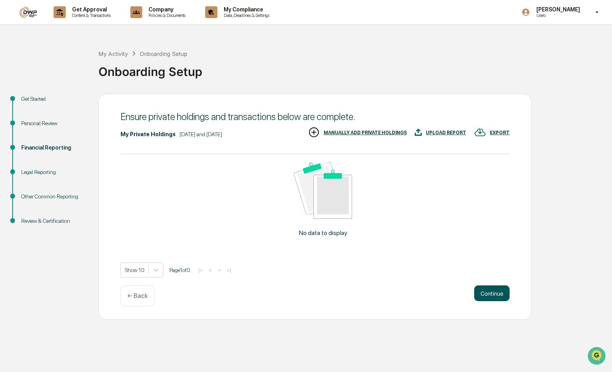
click at [488, 296] on button "Continue" at bounding box center [492, 294] width 35 height 16
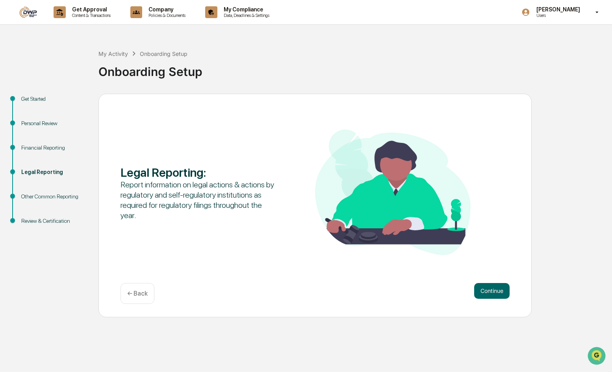
click at [488, 296] on button "Continue" at bounding box center [492, 291] width 35 height 16
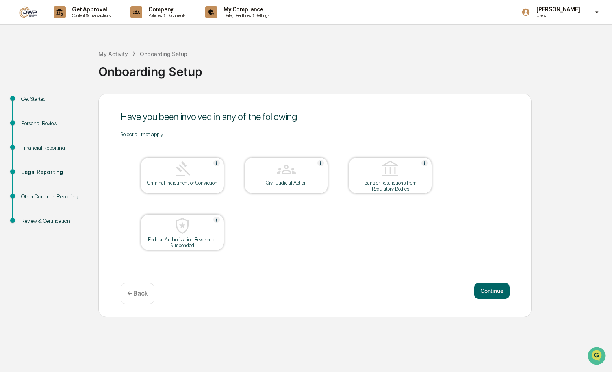
click at [488, 296] on button "Continue" at bounding box center [492, 291] width 35 height 16
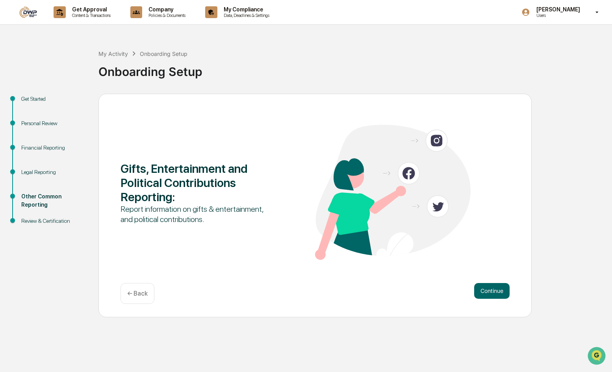
click at [138, 291] on p "← Back" at bounding box center [137, 293] width 20 height 7
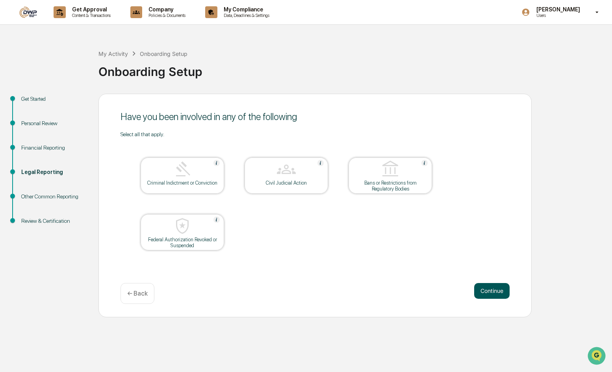
click at [494, 289] on button "Continue" at bounding box center [492, 291] width 35 height 16
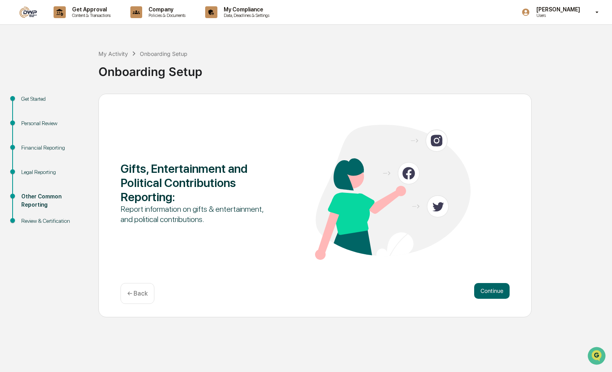
click at [494, 289] on button "Continue" at bounding box center [492, 291] width 35 height 16
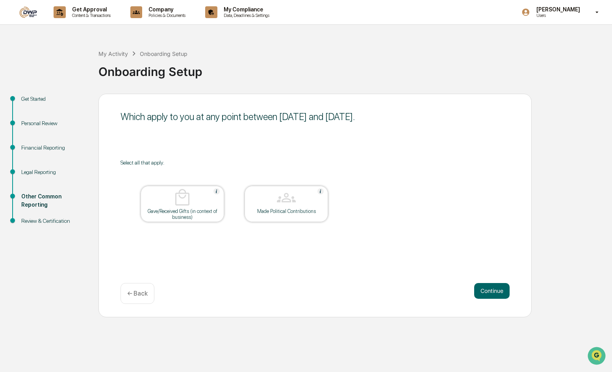
click at [494, 289] on button "Continue" at bounding box center [492, 291] width 35 height 16
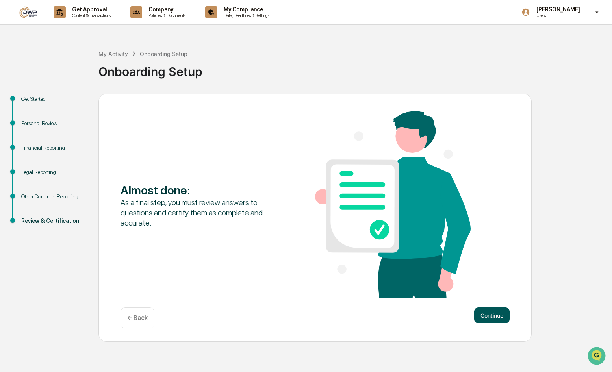
click at [489, 314] on button "Continue" at bounding box center [492, 316] width 35 height 16
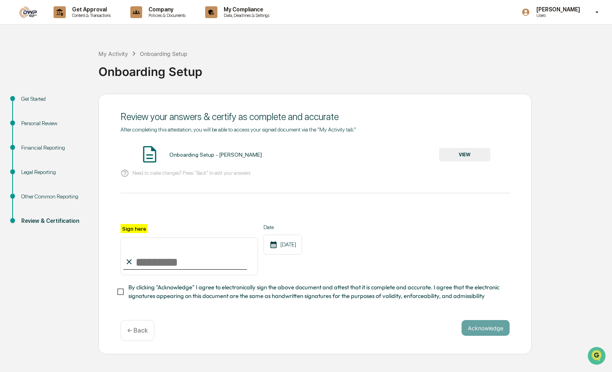
click at [28, 146] on div "Financial Reporting" at bounding box center [53, 148] width 65 height 8
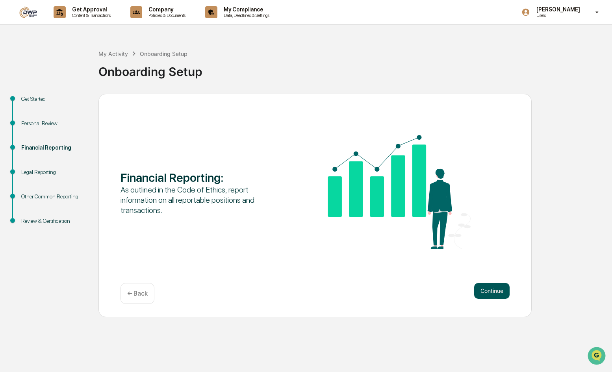
click at [499, 287] on button "Continue" at bounding box center [492, 291] width 35 height 16
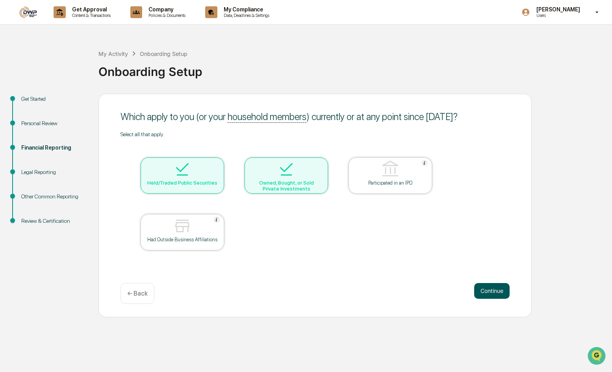
click at [486, 289] on button "Continue" at bounding box center [492, 291] width 35 height 16
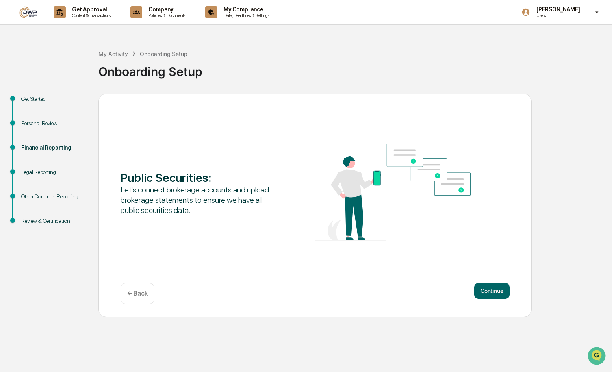
click at [486, 289] on button "Continue" at bounding box center [492, 291] width 35 height 16
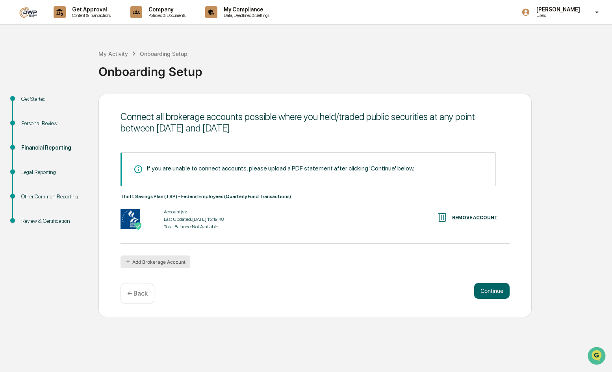
click at [169, 258] on button "Add Brokerage Account" at bounding box center [156, 262] width 70 height 13
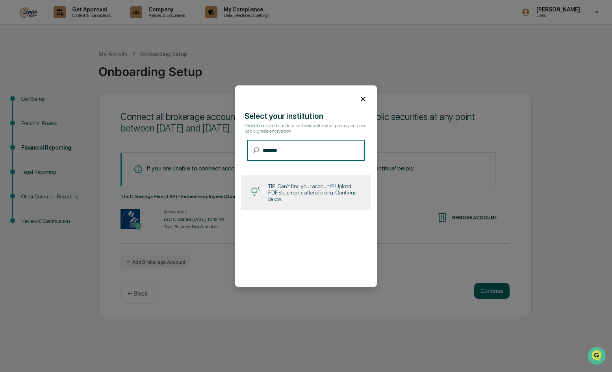
type input "*******"
click at [359, 97] on icon at bounding box center [363, 99] width 9 height 9
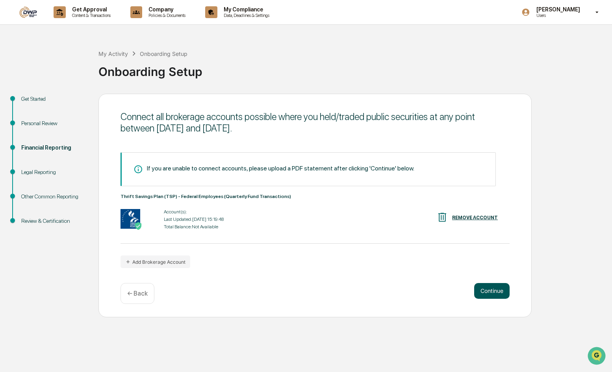
click at [484, 289] on button "Continue" at bounding box center [492, 291] width 35 height 16
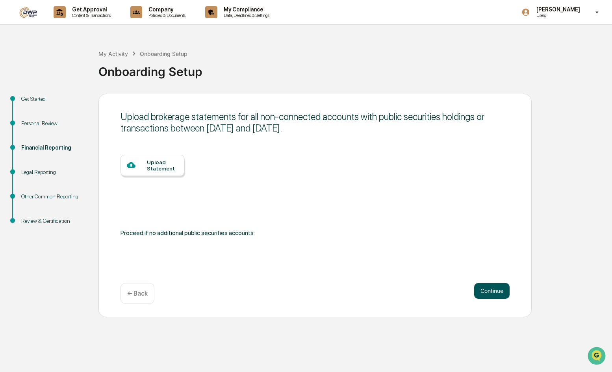
click at [487, 291] on button "Continue" at bounding box center [492, 291] width 35 height 16
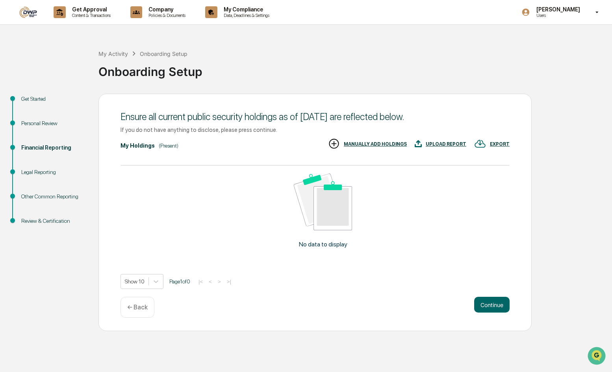
click at [494, 288] on div "Show 10 Page 1 of 0 |< < > >|" at bounding box center [315, 281] width 389 height 15
click at [493, 306] on button "Continue" at bounding box center [492, 305] width 35 height 16
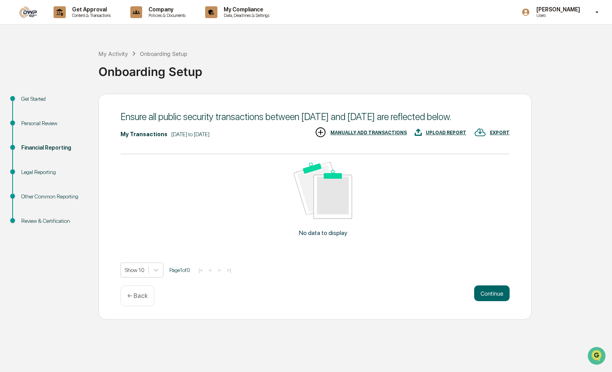
click at [493, 302] on button "Continue" at bounding box center [492, 294] width 35 height 16
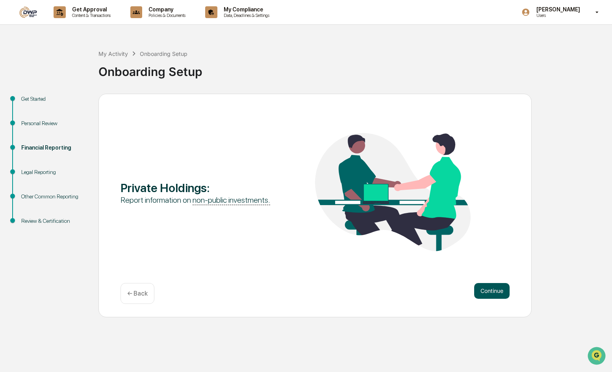
click at [486, 288] on button "Continue" at bounding box center [492, 291] width 35 height 16
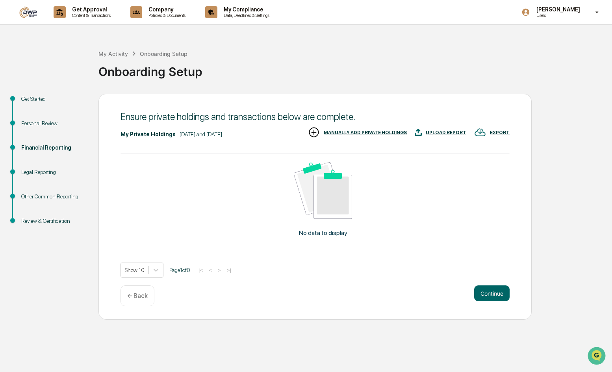
click at [376, 132] on div "MANUALLY ADD PRIVATE HOLDINGS" at bounding box center [365, 133] width 83 height 6
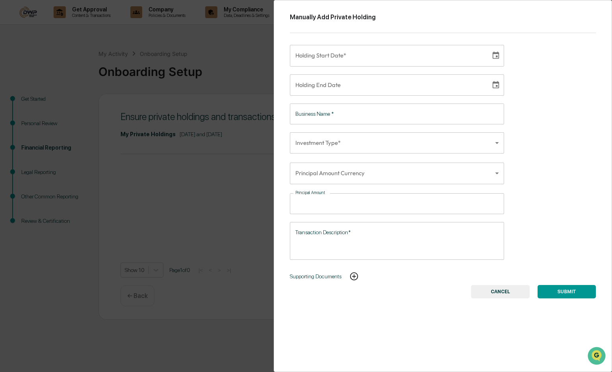
click at [383, 148] on body "Get Approval Content & Transactions Company Policies & Documents My Compliance …" at bounding box center [306, 186] width 612 height 372
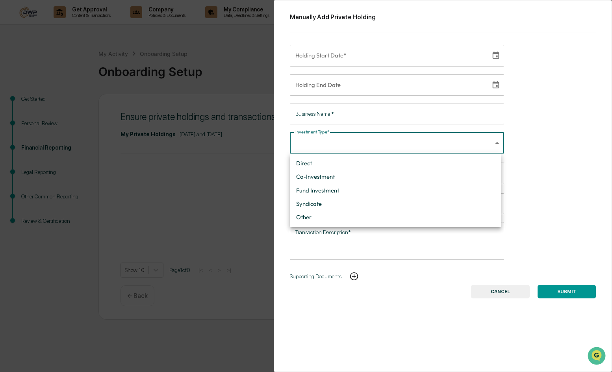
click at [574, 203] on div at bounding box center [306, 186] width 612 height 372
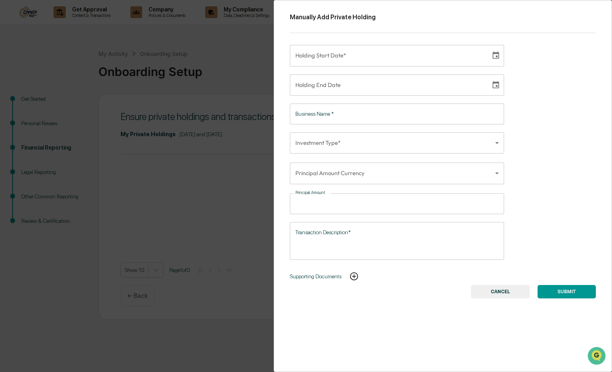
click at [355, 276] on img at bounding box center [354, 276] width 9 height 9
click at [510, 293] on button "CANCEL" at bounding box center [500, 291] width 59 height 13
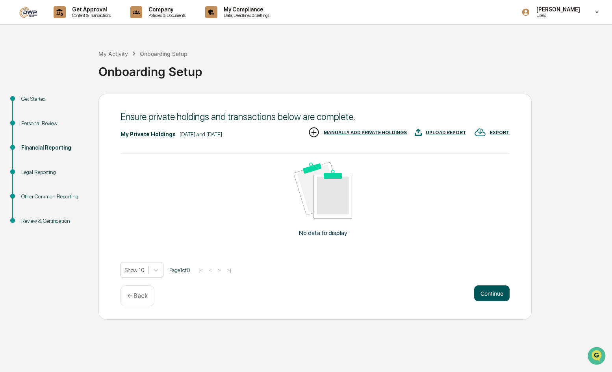
click at [490, 295] on button "Continue" at bounding box center [492, 294] width 35 height 16
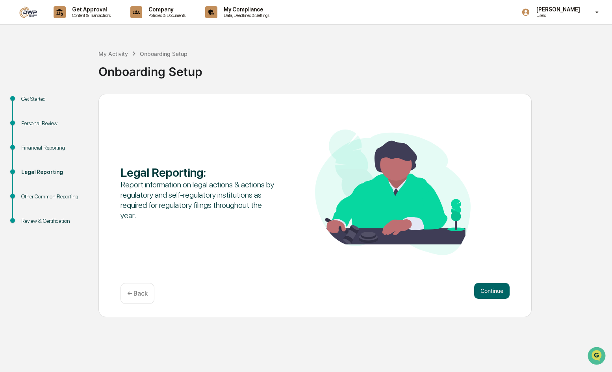
click at [50, 148] on div "Financial Reporting" at bounding box center [53, 148] width 65 height 8
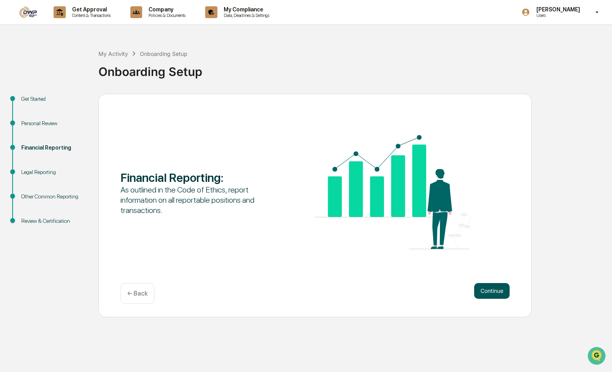
click at [489, 290] on button "Continue" at bounding box center [492, 291] width 35 height 16
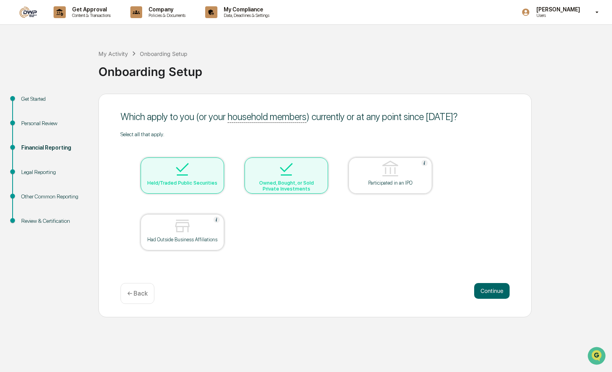
click at [309, 185] on div "Owned, Bought, or Sold Private Investments" at bounding box center [286, 186] width 71 height 12
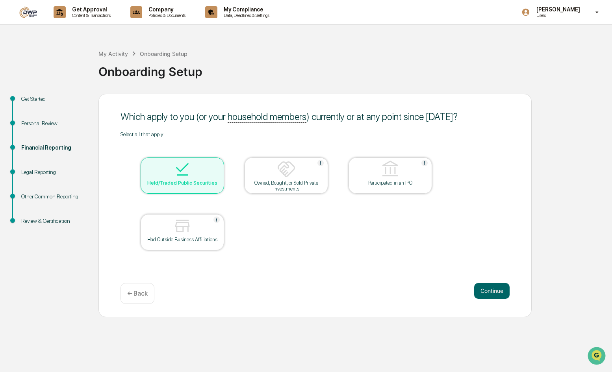
click at [39, 172] on div "Legal Reporting" at bounding box center [53, 172] width 65 height 8
click at [493, 290] on button "Continue" at bounding box center [492, 291] width 35 height 16
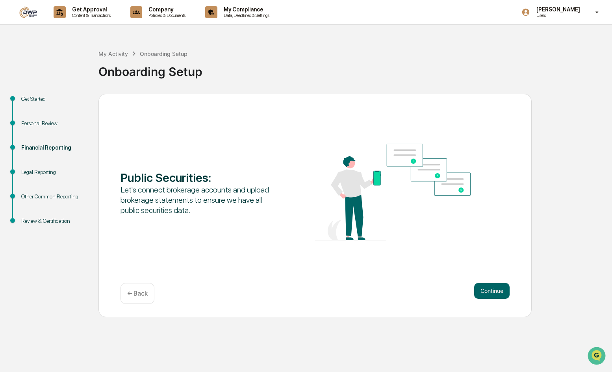
click at [493, 290] on button "Continue" at bounding box center [492, 291] width 35 height 16
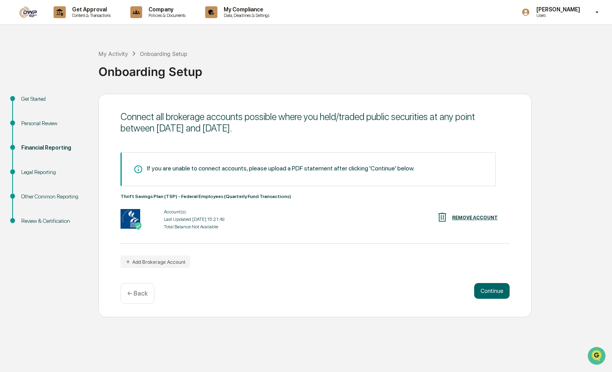
click at [493, 290] on button "Continue" at bounding box center [492, 291] width 35 height 16
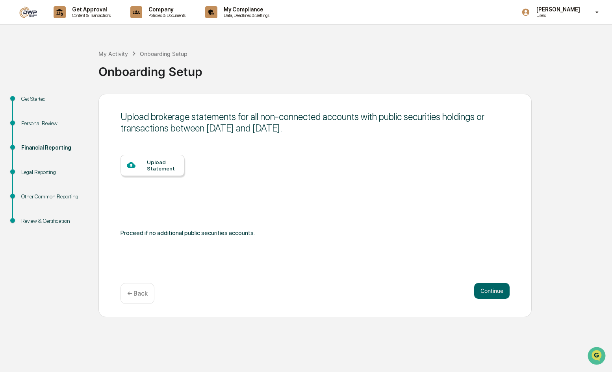
click at [493, 290] on button "Continue" at bounding box center [492, 291] width 35 height 16
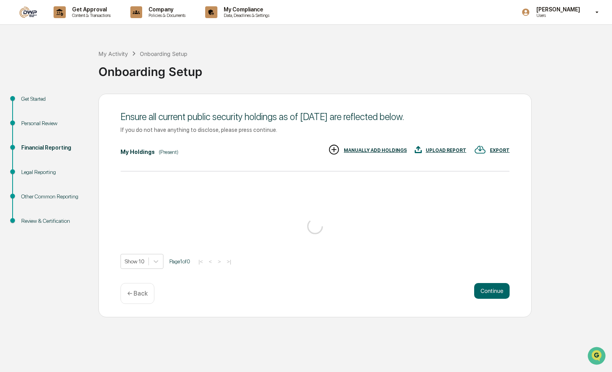
click at [493, 290] on div "Ensure all current public security holdings as of [DATE] are reflected below. I…" at bounding box center [316, 206] width 434 height 224
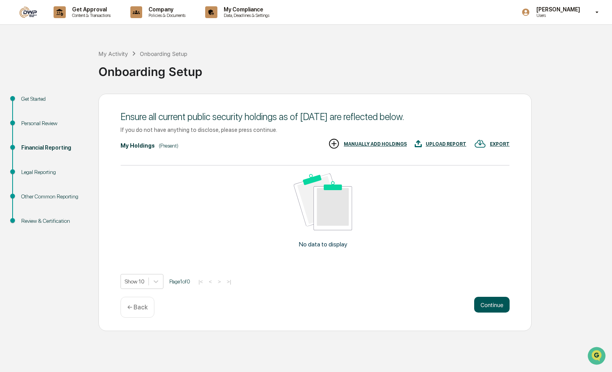
click at [494, 301] on button "Continue" at bounding box center [492, 305] width 35 height 16
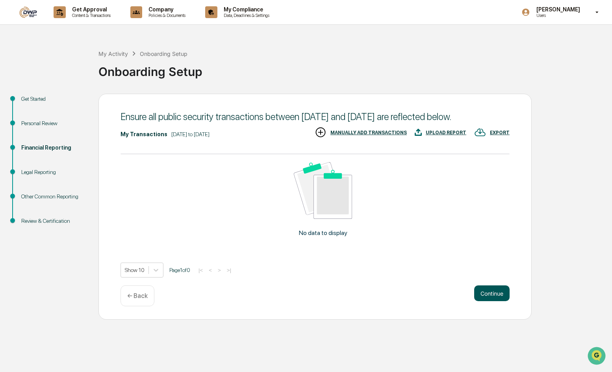
click at [494, 302] on button "Continue" at bounding box center [492, 294] width 35 height 16
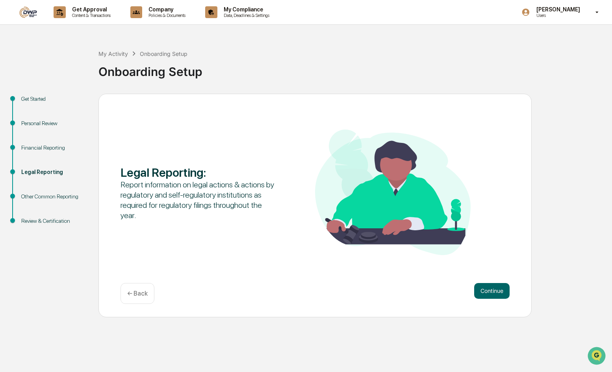
click at [494, 304] on div "Continue ← Back" at bounding box center [315, 293] width 389 height 21
click at [494, 292] on button "Continue" at bounding box center [492, 291] width 35 height 16
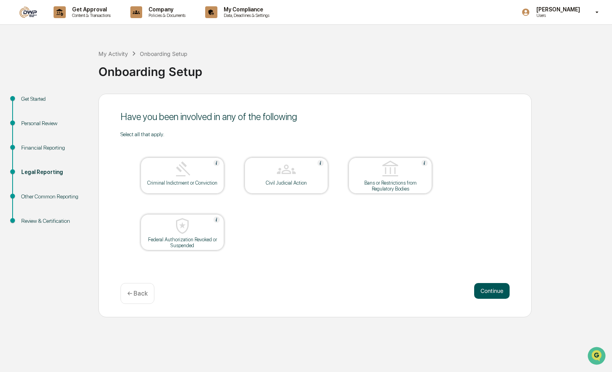
click at [494, 290] on button "Continue" at bounding box center [492, 291] width 35 height 16
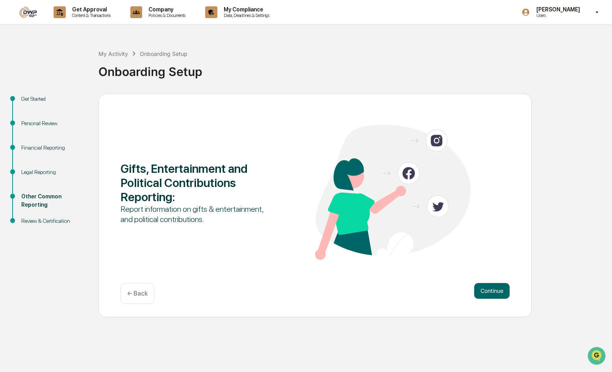
click at [494, 290] on button "Continue" at bounding box center [492, 291] width 35 height 16
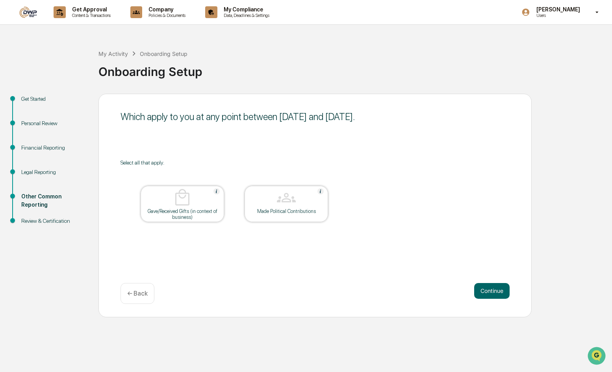
click at [494, 290] on button "Continue" at bounding box center [492, 291] width 35 height 16
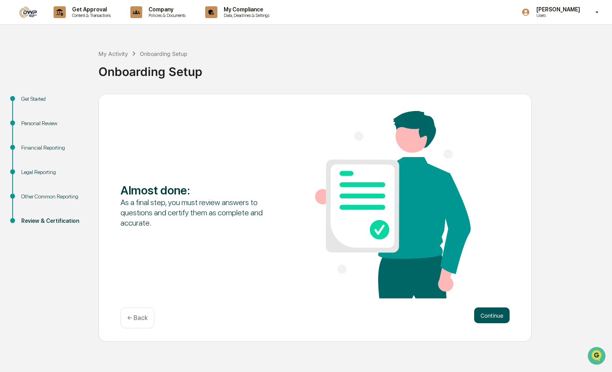
click at [492, 317] on button "Continue" at bounding box center [492, 316] width 35 height 16
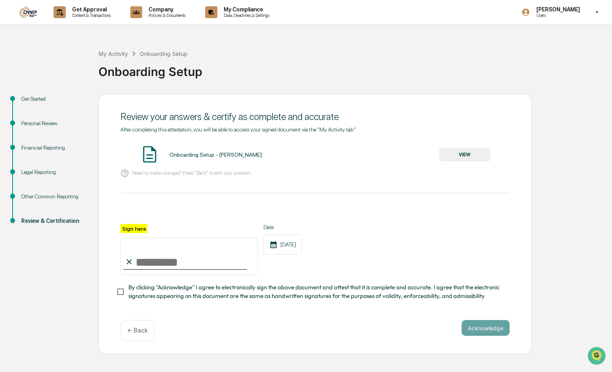
click at [140, 263] on input "Sign here" at bounding box center [190, 257] width 138 height 38
type input "**********"
click at [480, 331] on button "Acknowledge" at bounding box center [486, 328] width 48 height 16
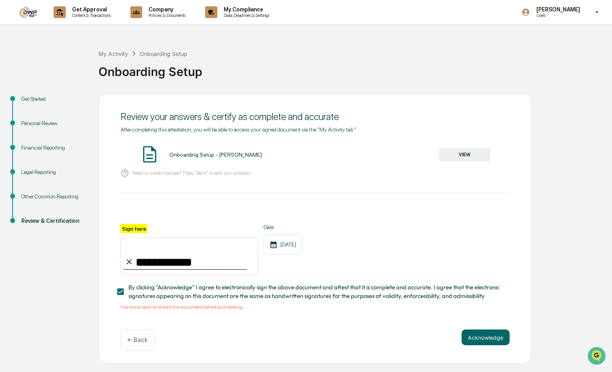
click at [475, 157] on button "VIEW" at bounding box center [464, 154] width 51 height 13
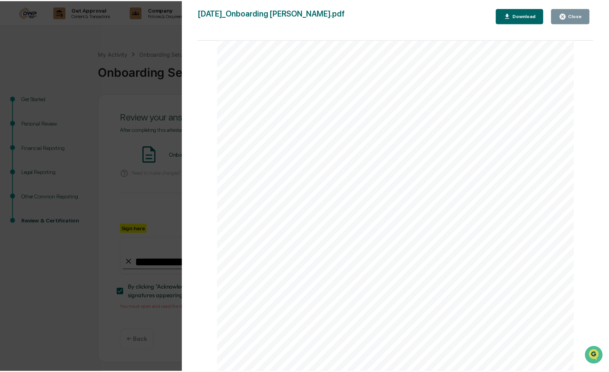
scroll to position [2326, 0]
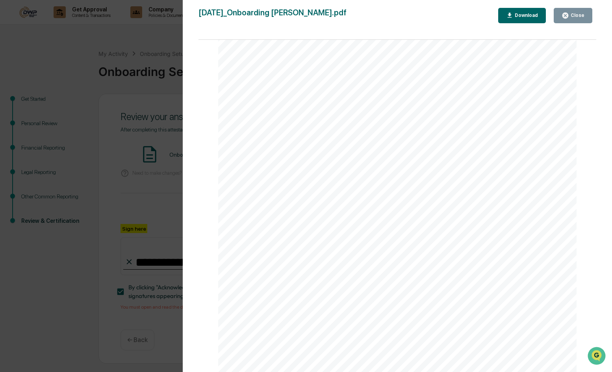
click at [571, 18] on div "Close" at bounding box center [577, 16] width 15 height 6
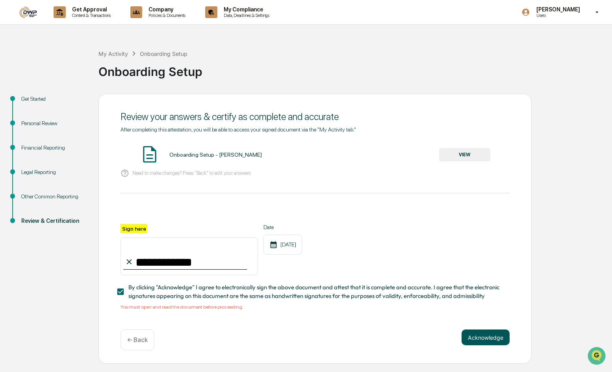
click at [492, 339] on button "Acknowledge" at bounding box center [486, 338] width 48 height 16
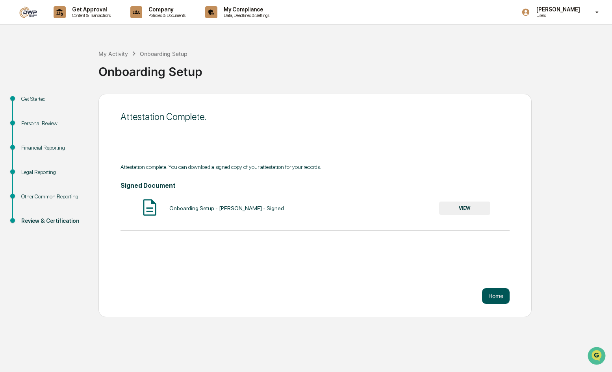
click at [496, 292] on button "Home" at bounding box center [496, 297] width 28 height 16
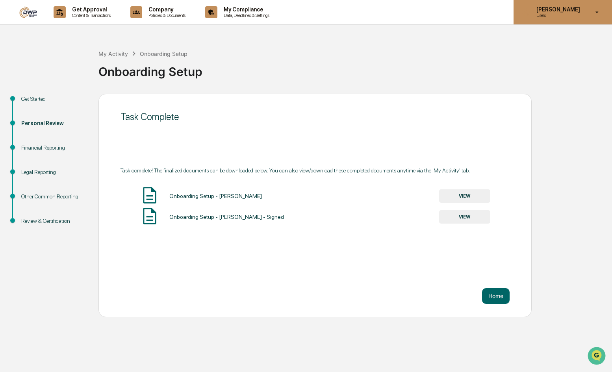
click at [542, 13] on p "Users" at bounding box center [557, 16] width 54 height 6
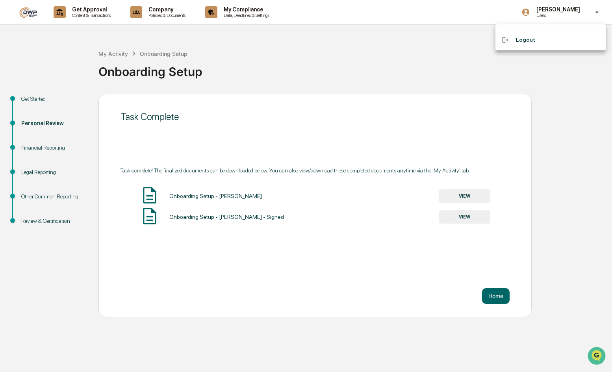
click at [562, 9] on div at bounding box center [306, 186] width 612 height 372
click at [21, 13] on img at bounding box center [28, 12] width 19 height 12
